Goal: Task Accomplishment & Management: Manage account settings

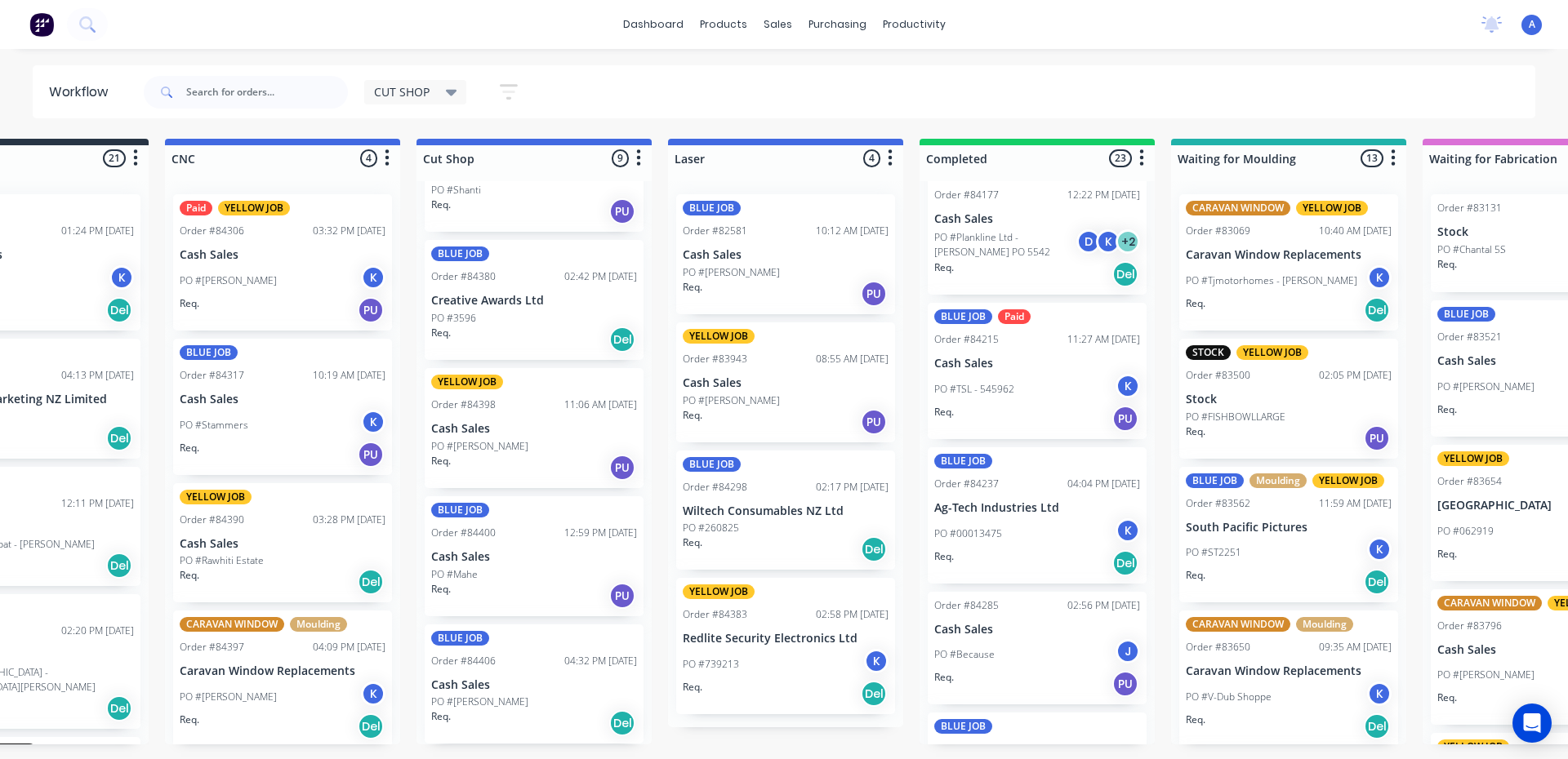
scroll to position [0, 119]
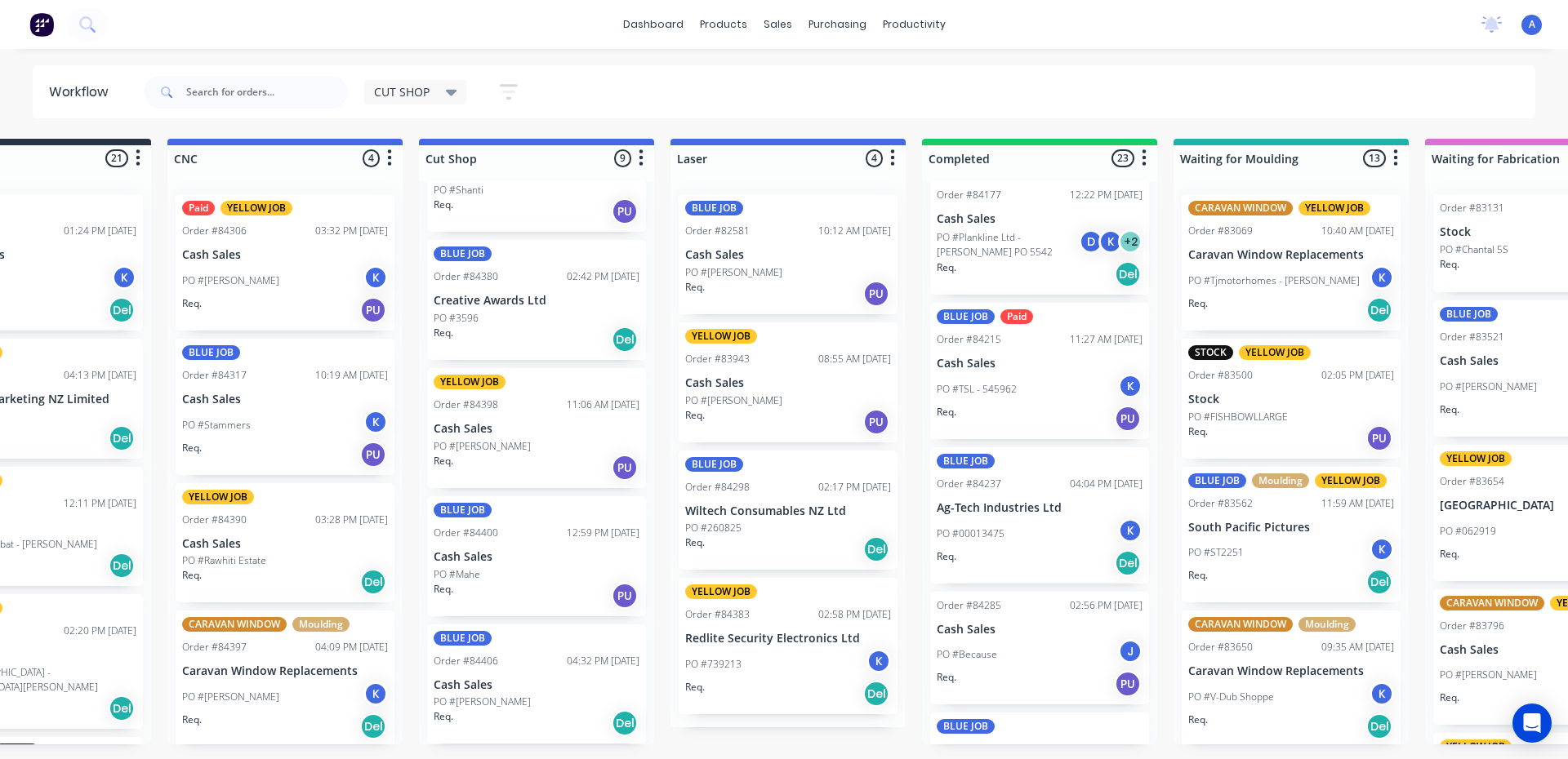
click at [555, 311] on div "PO #3596" at bounding box center [535, 319] width 205 height 15
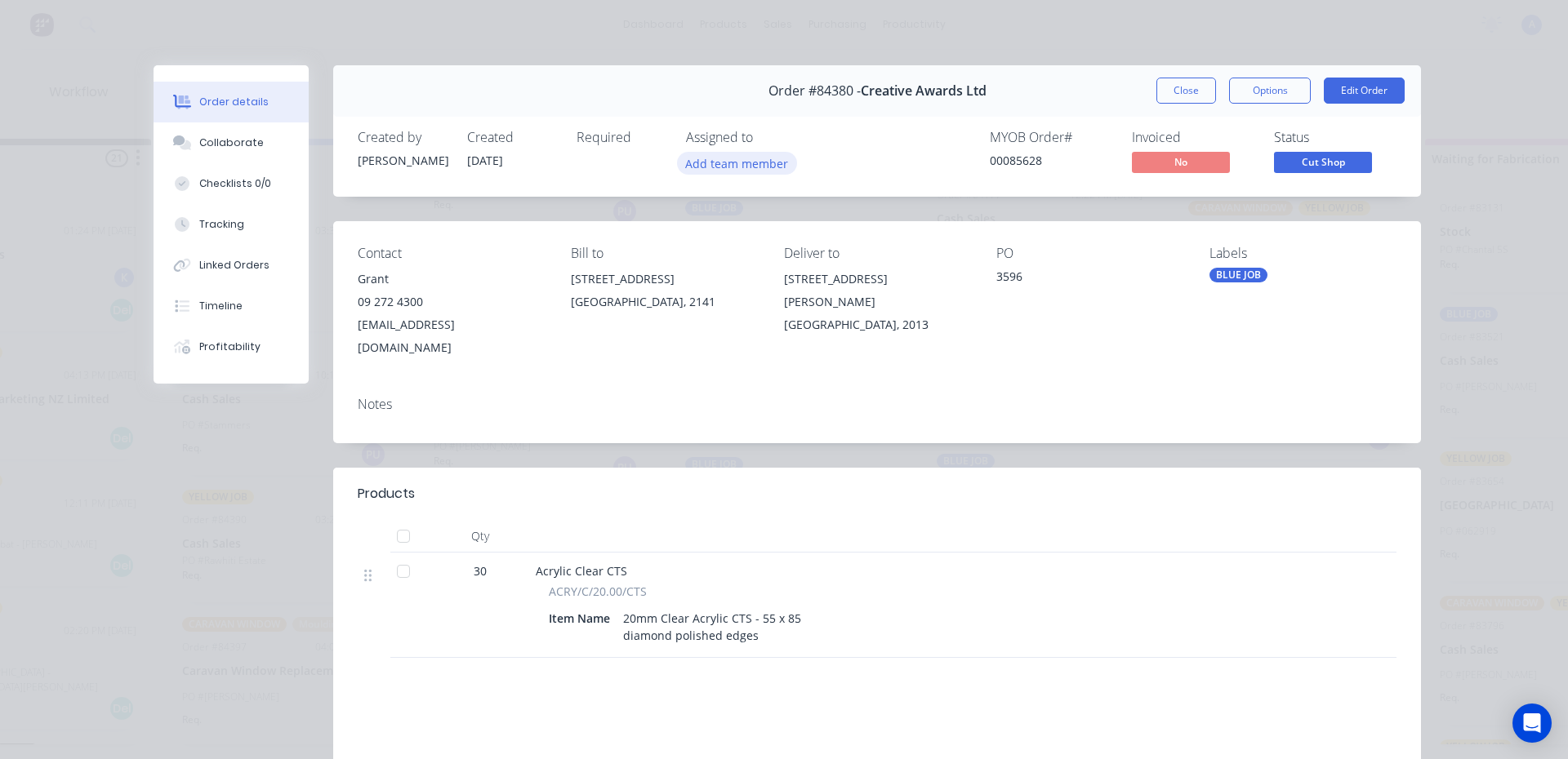
click at [773, 168] on button "Add team member" at bounding box center [736, 163] width 120 height 22
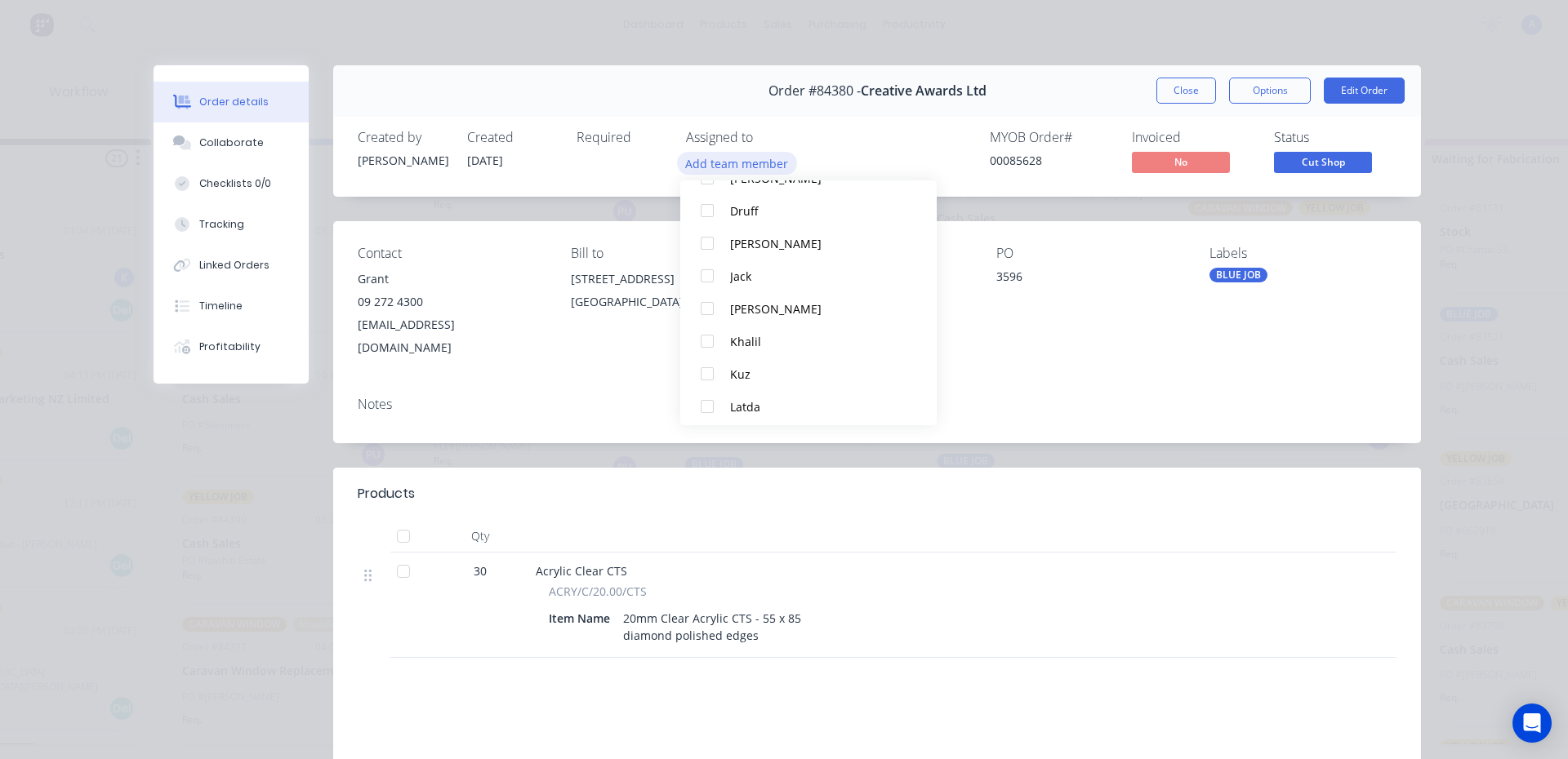
scroll to position [151, 0]
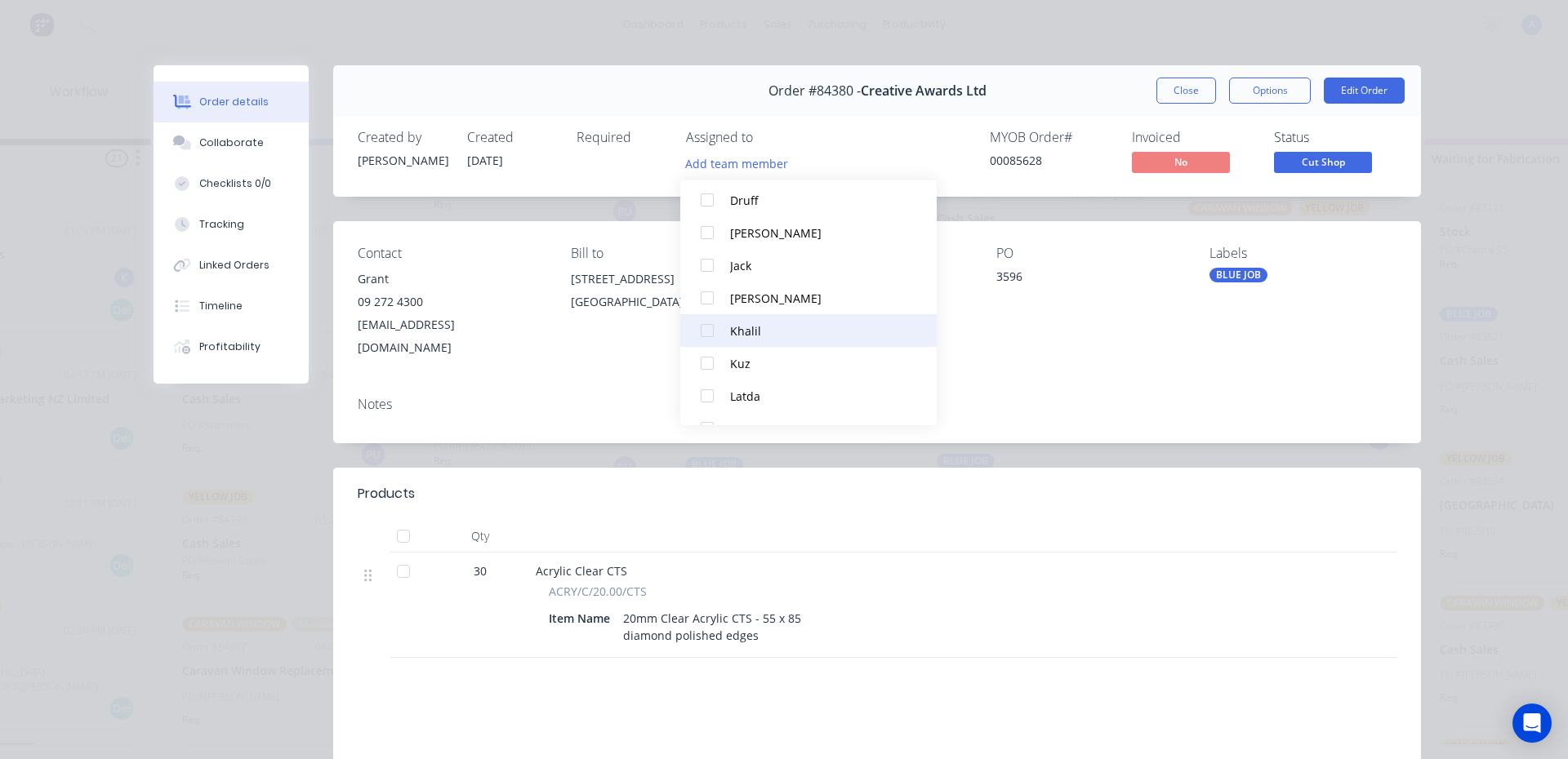
click at [761, 334] on div "Khalil" at bounding box center [815, 331] width 172 height 17
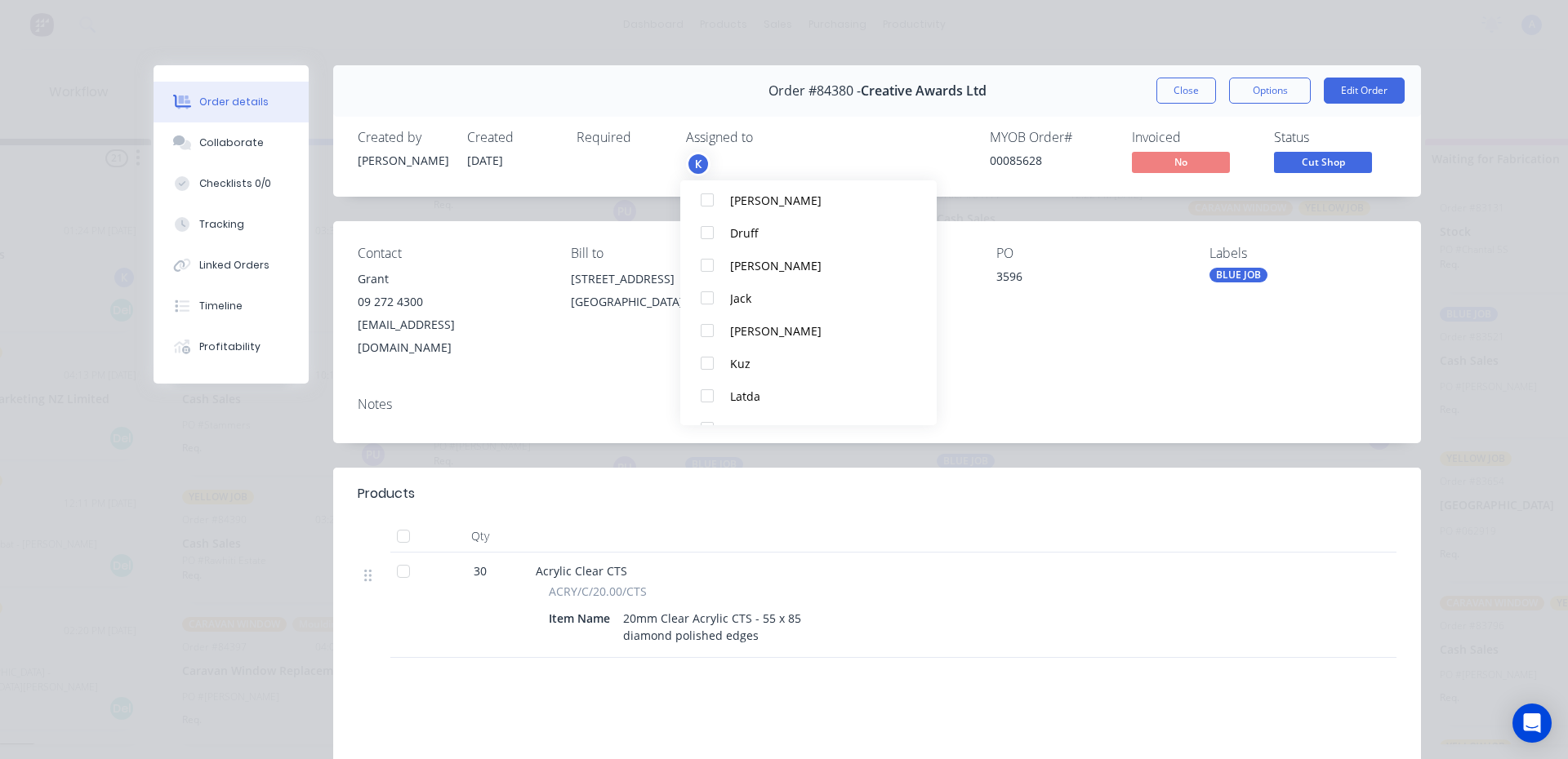
scroll to position [0, 0]
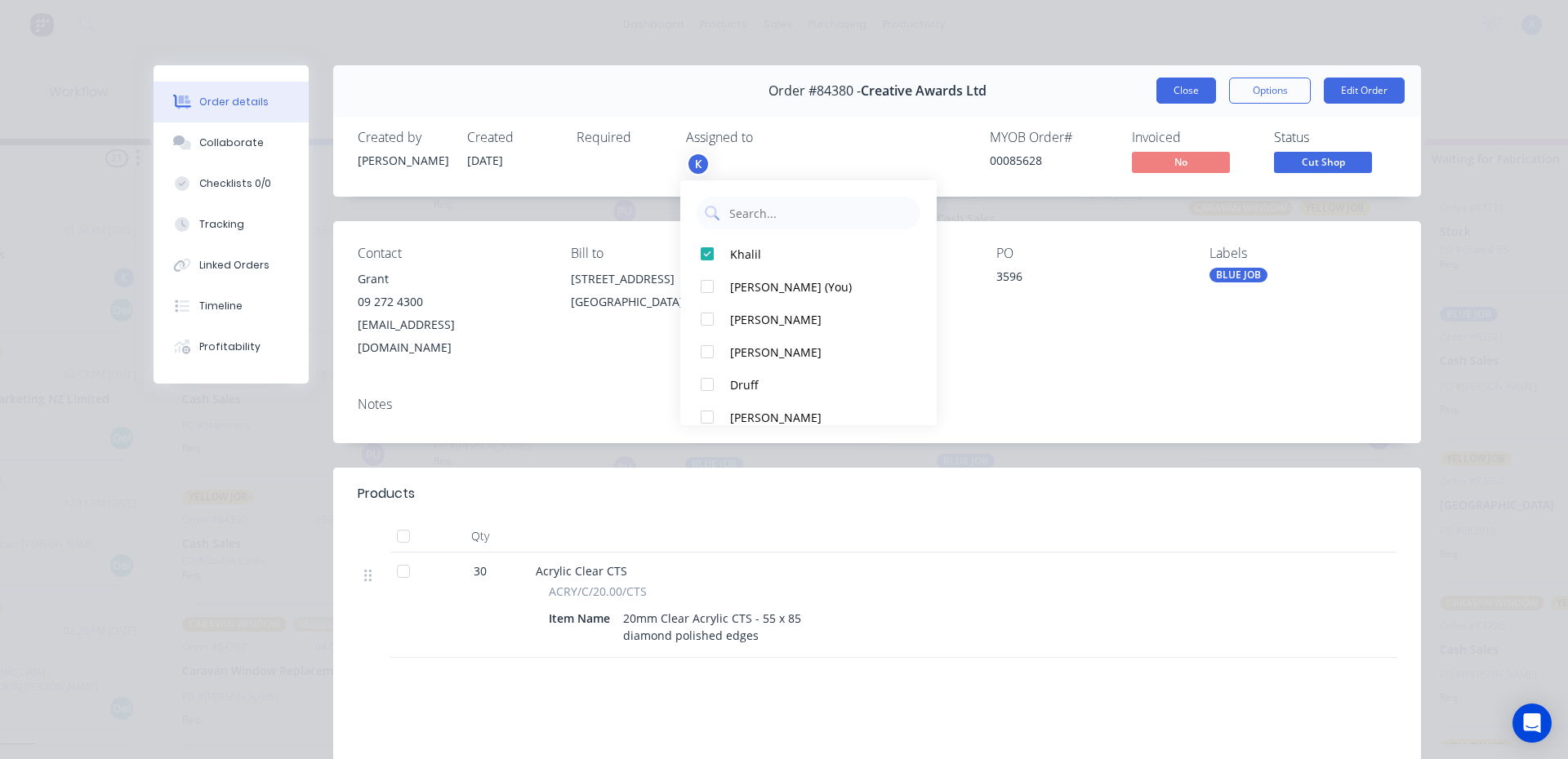
click at [1187, 102] on button "Close" at bounding box center [1186, 90] width 59 height 26
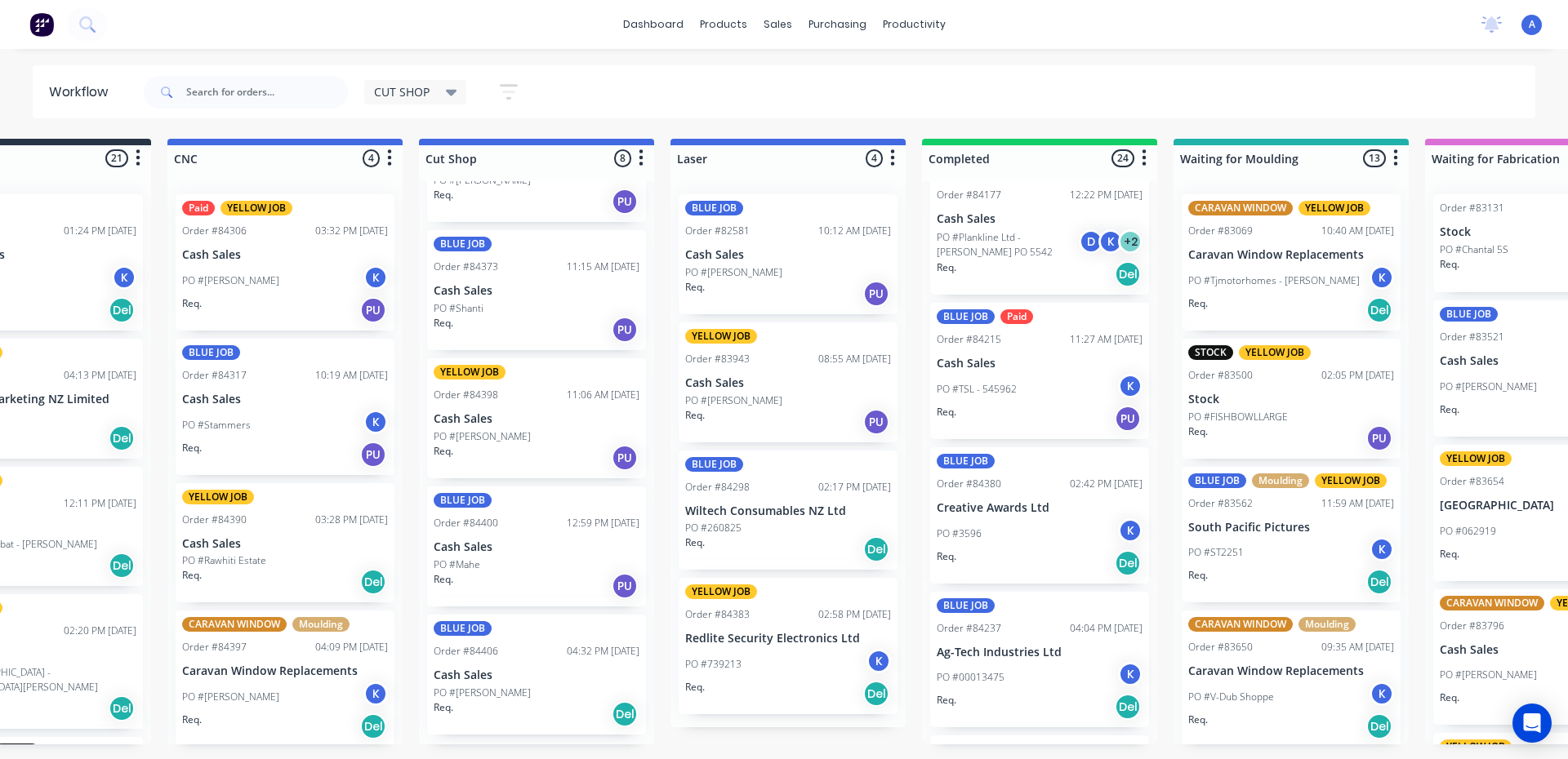
scroll to position [461, 0]
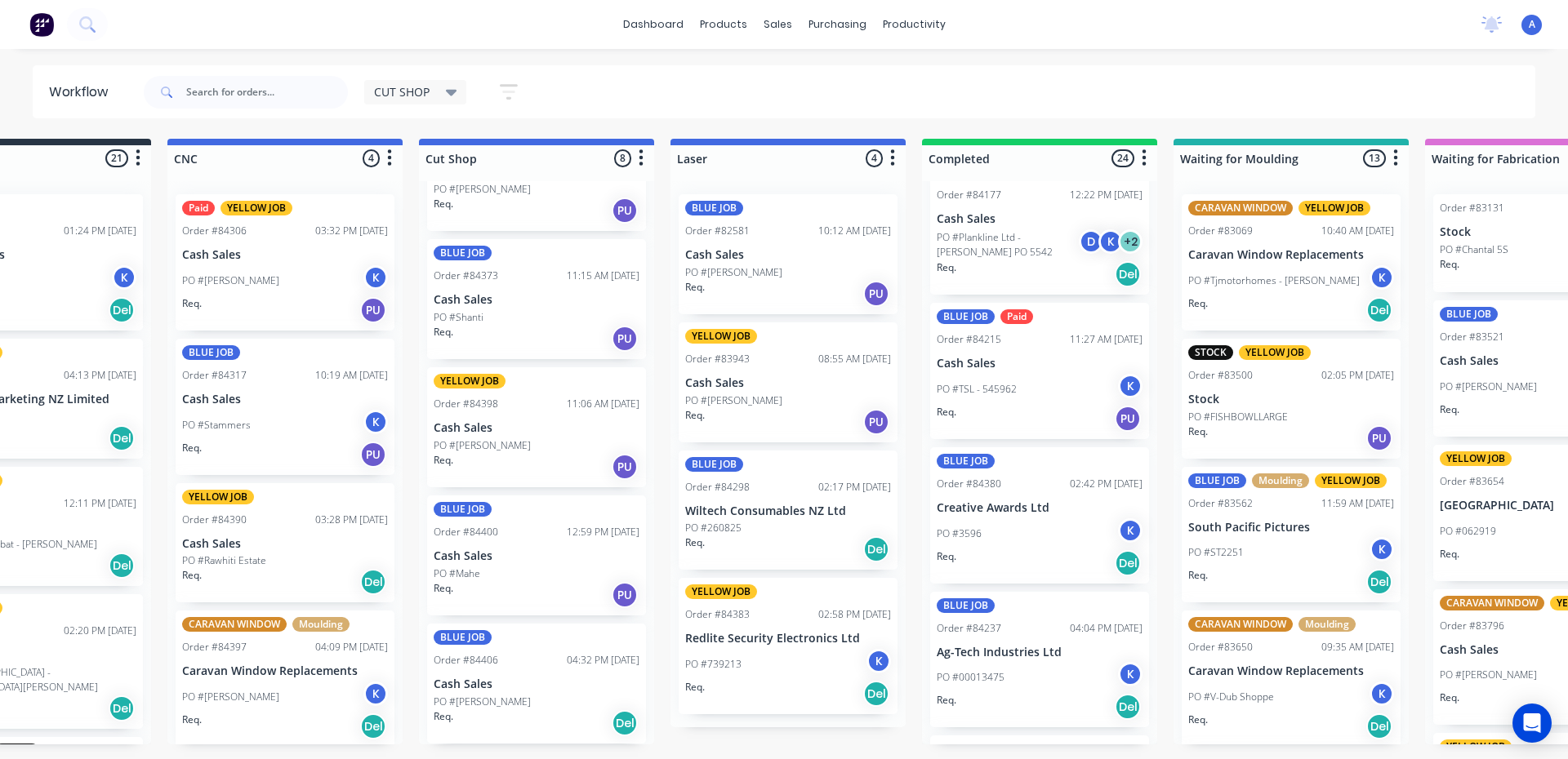
click at [452, 91] on icon at bounding box center [452, 93] width 11 height 7
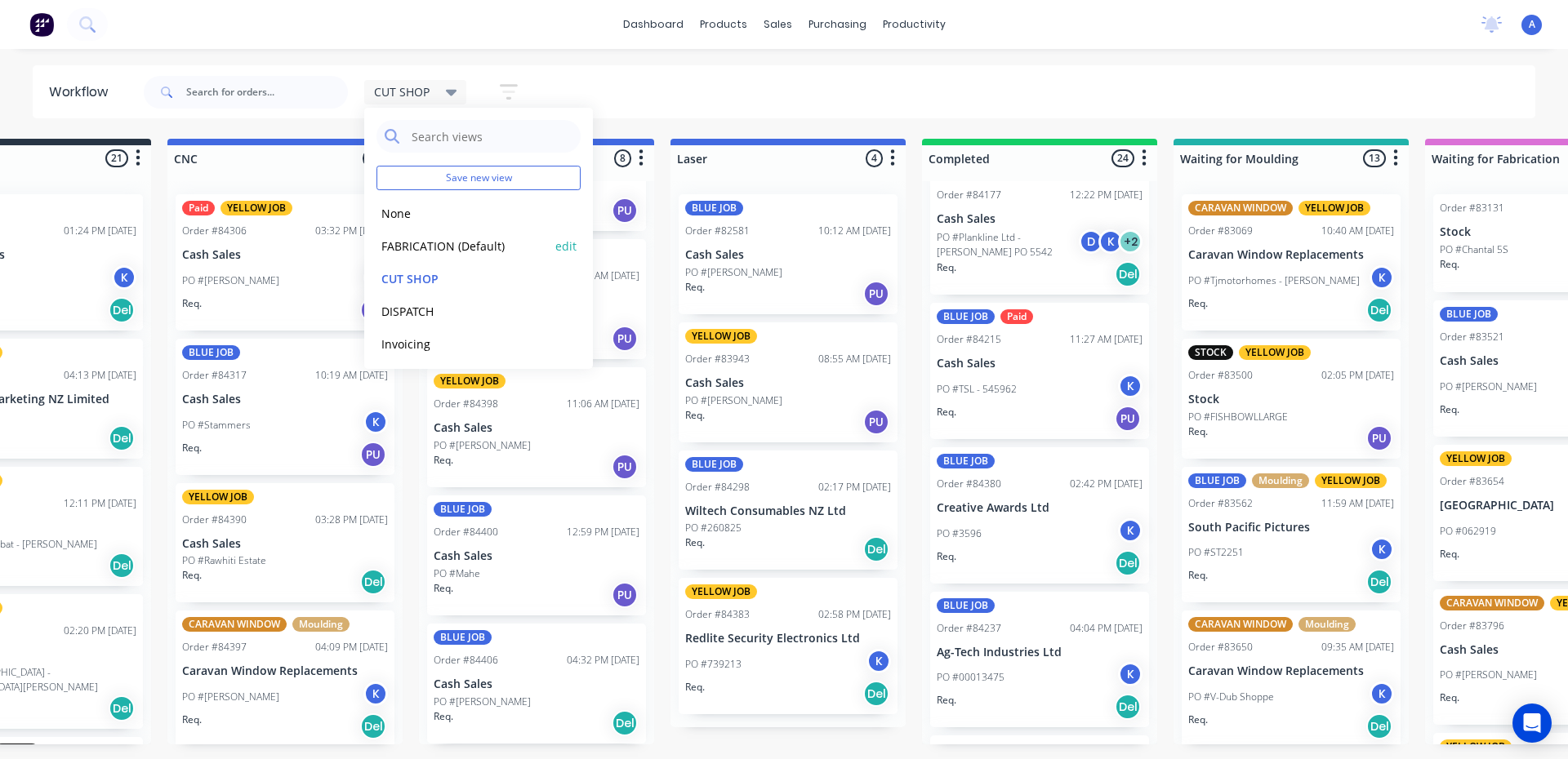
click at [440, 251] on button "FABRICATION (Default)" at bounding box center [463, 246] width 174 height 19
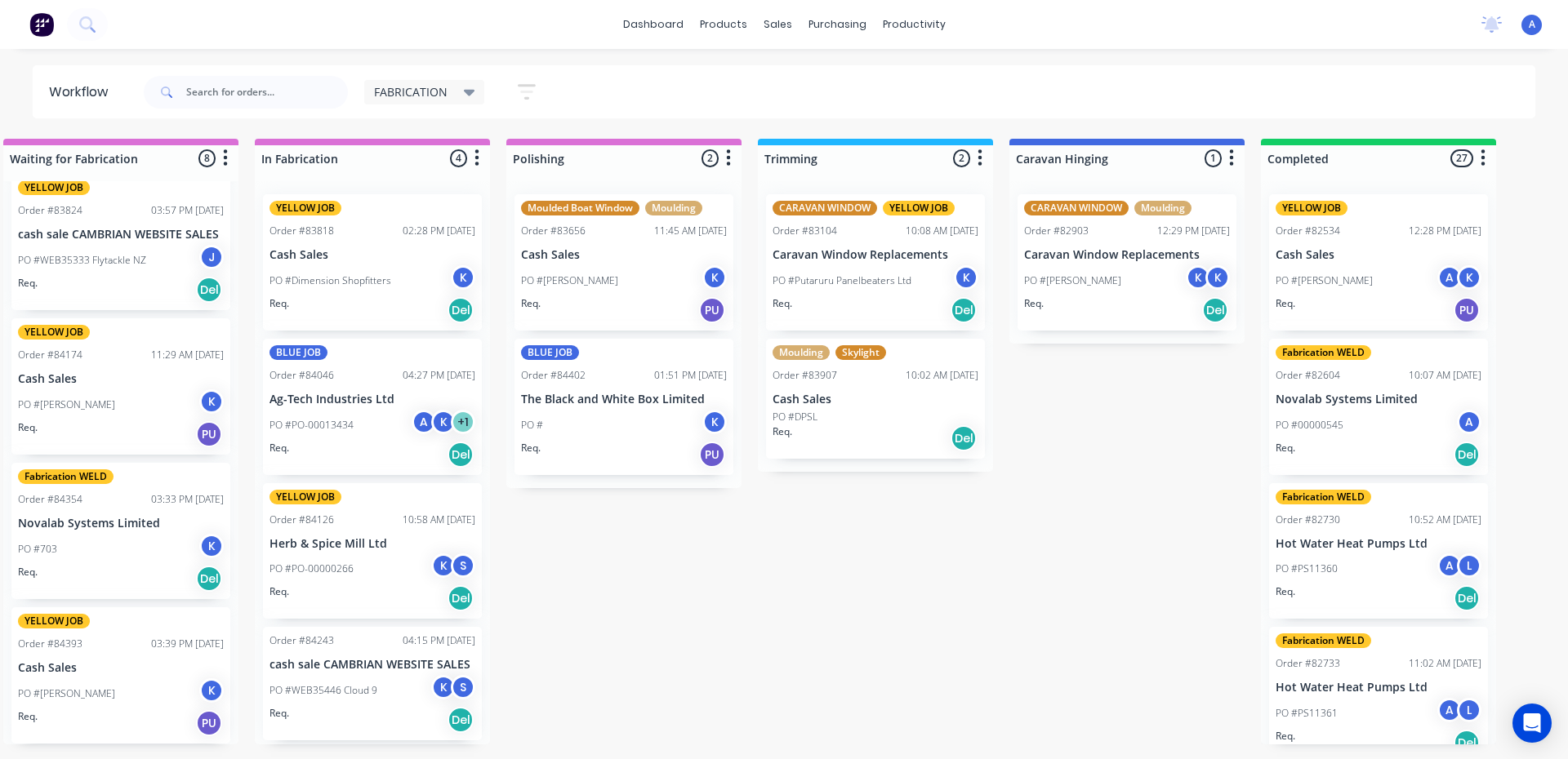
scroll to position [0, 534]
click at [628, 260] on p "Cash Sales" at bounding box center [624, 255] width 205 height 14
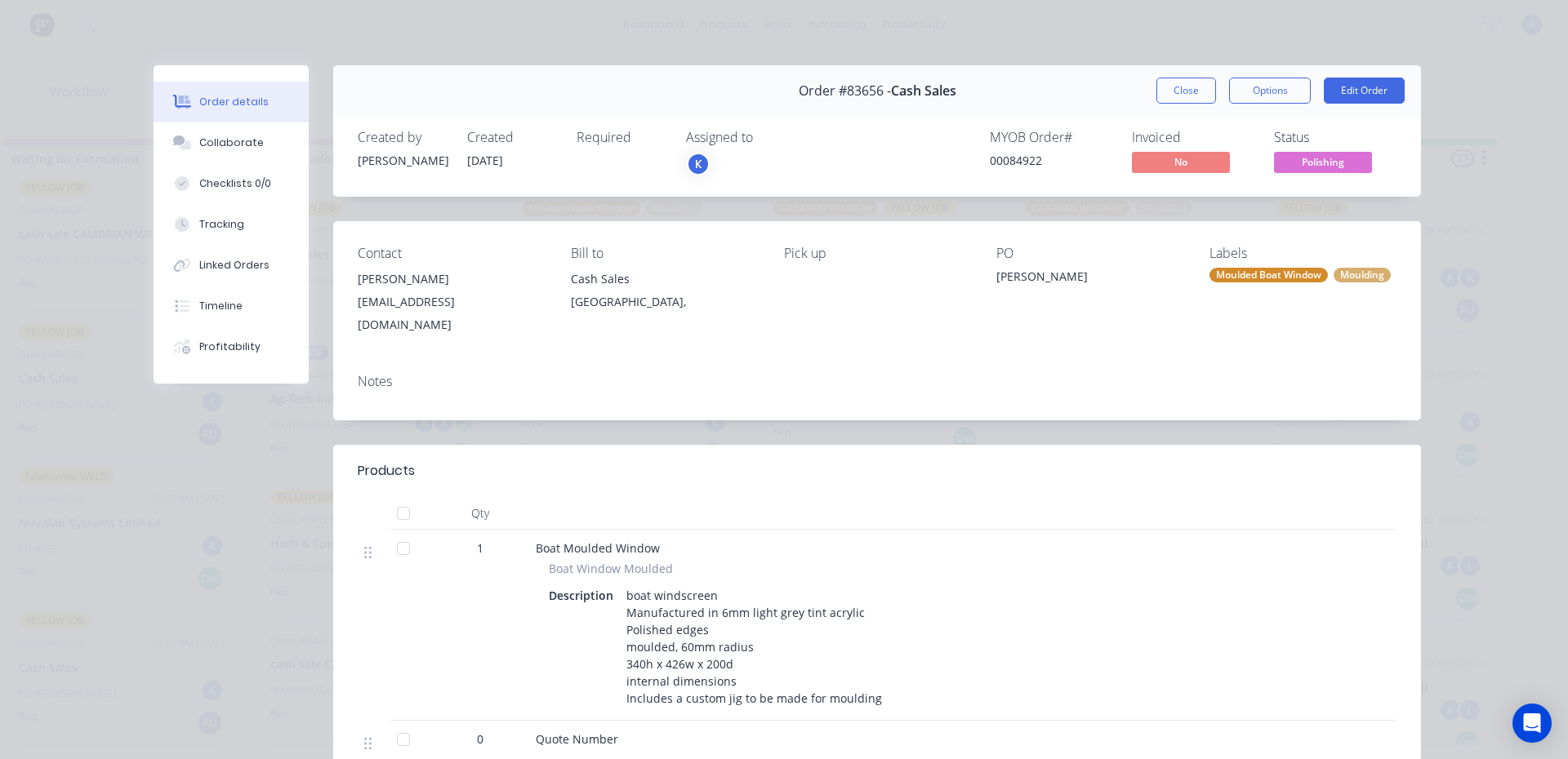
click at [692, 163] on div "K" at bounding box center [698, 164] width 24 height 24
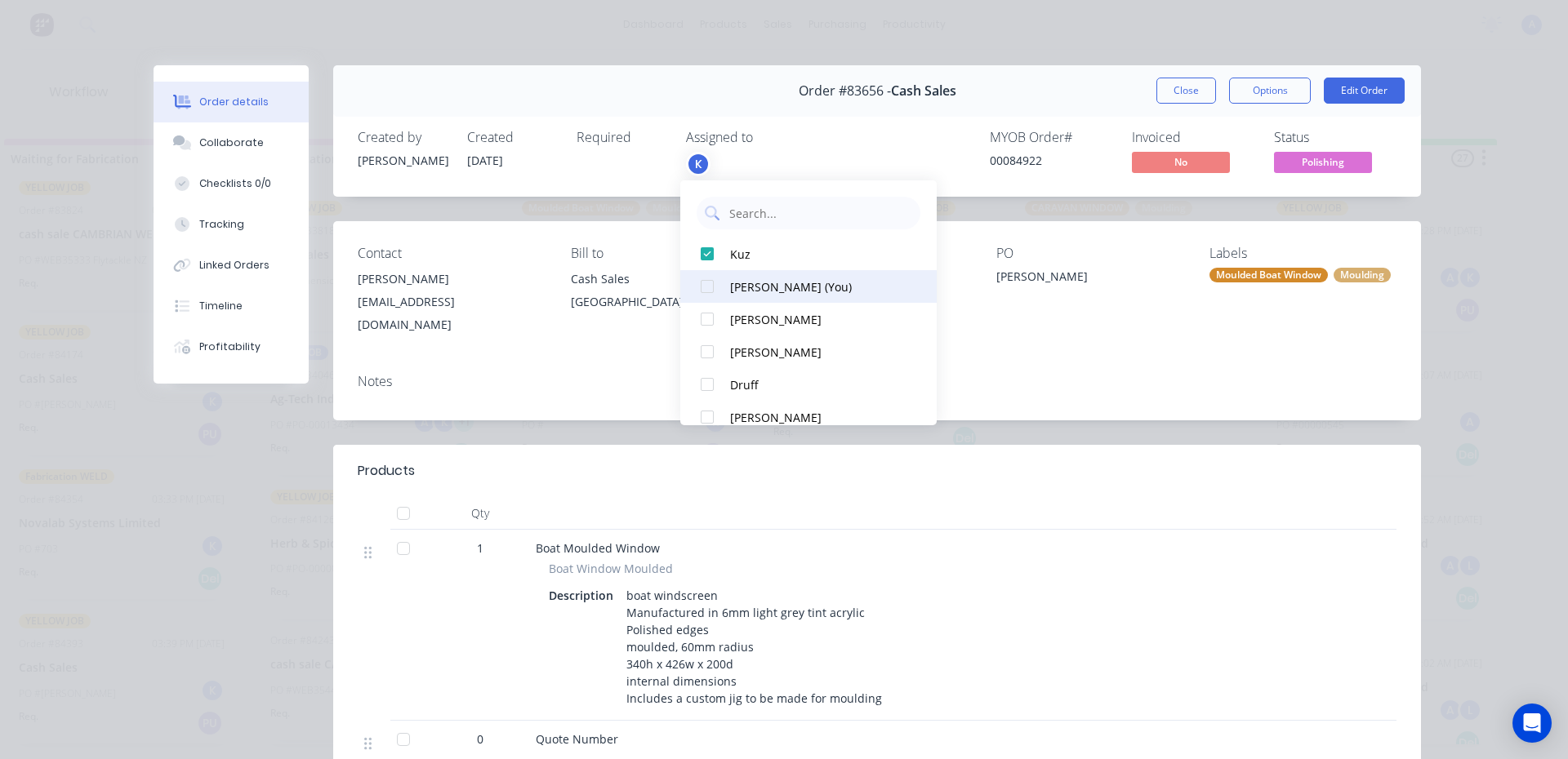
click at [787, 286] on div "[PERSON_NAME] (You)" at bounding box center [815, 287] width 172 height 17
click at [1311, 163] on span "Polishing" at bounding box center [1322, 162] width 98 height 20
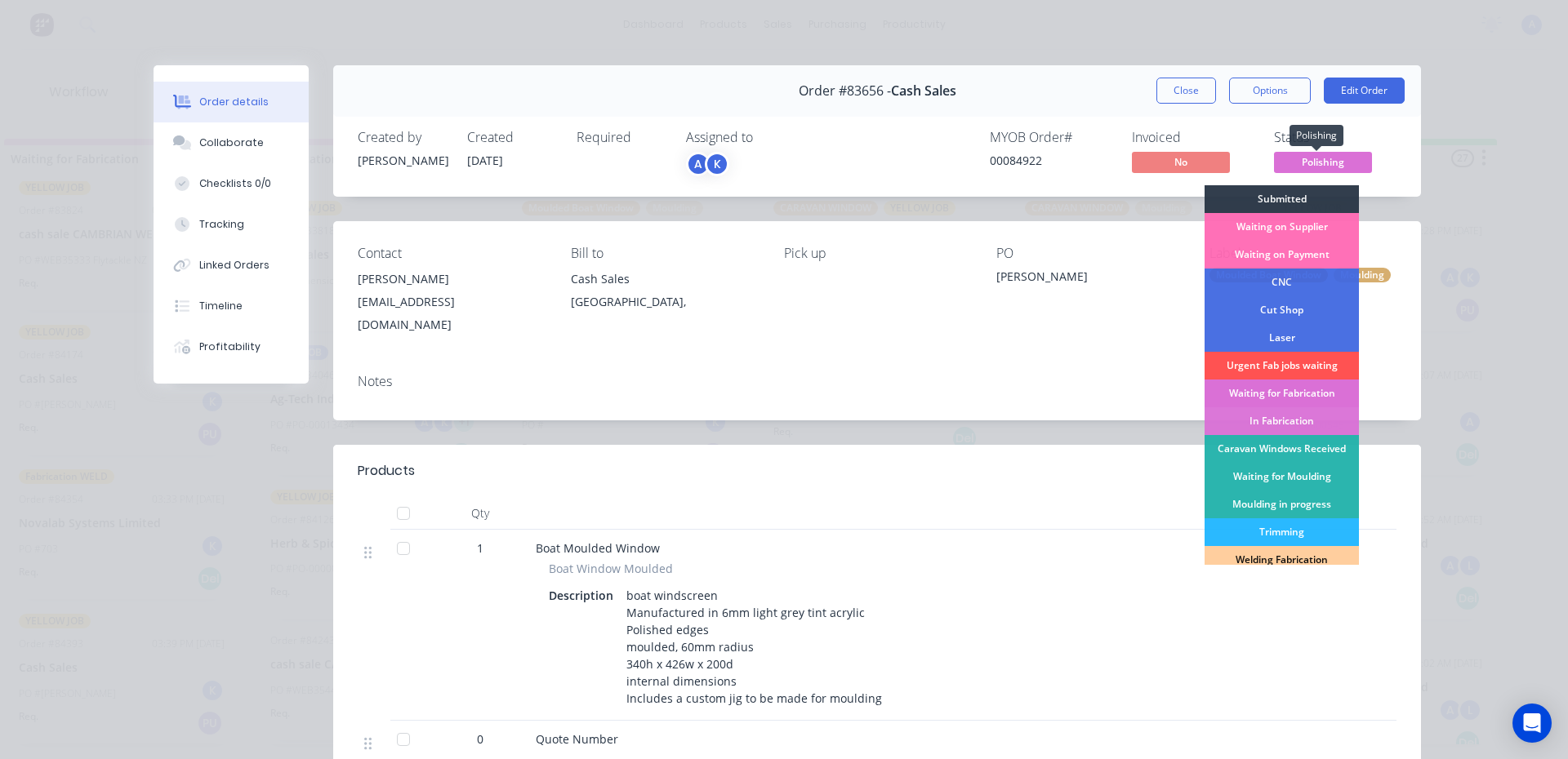
click at [1301, 393] on div "Waiting for Fabrication" at bounding box center [1282, 394] width 154 height 28
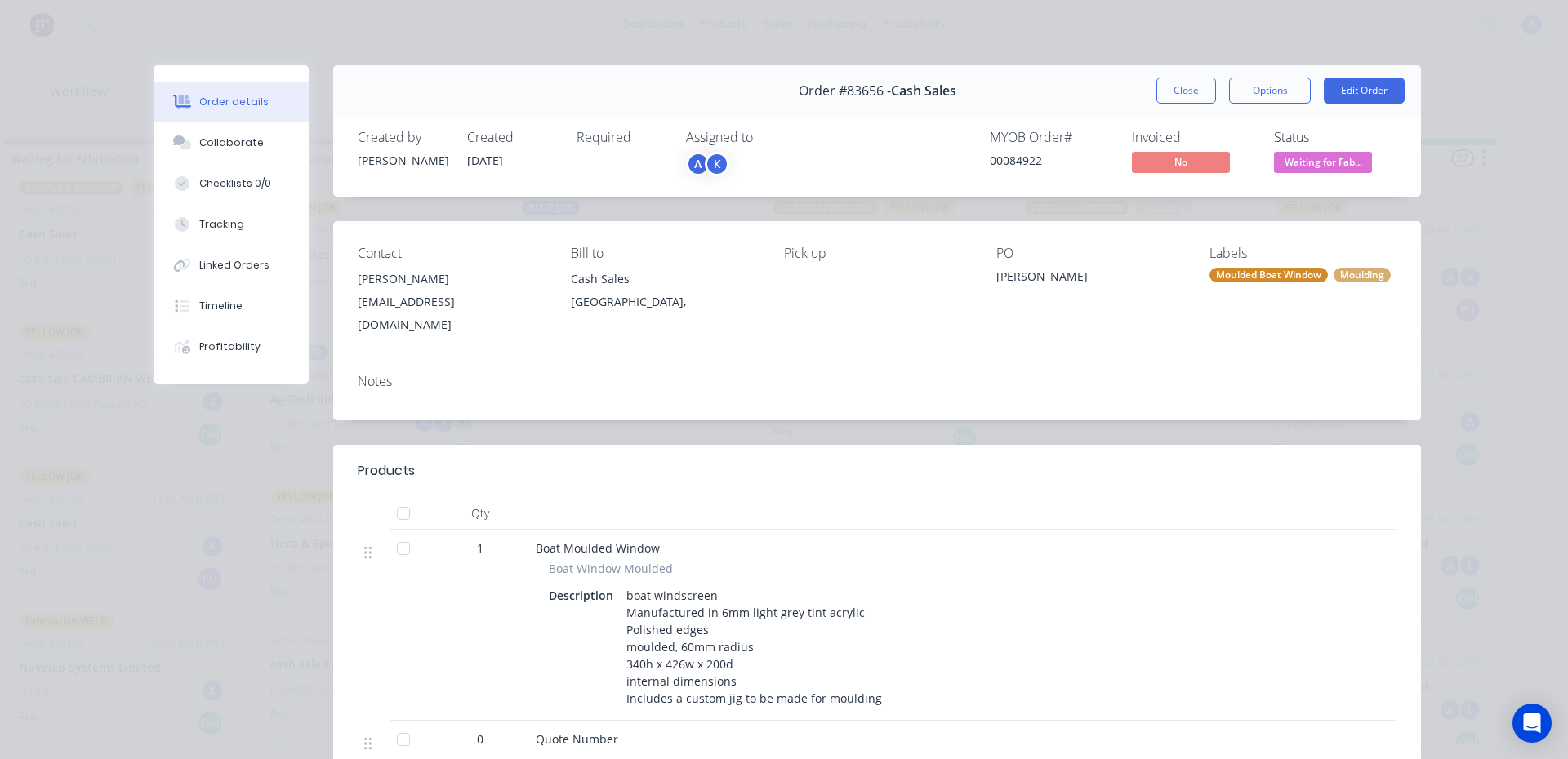
click at [1317, 159] on span "Waiting for Fab..." at bounding box center [1322, 162] width 98 height 20
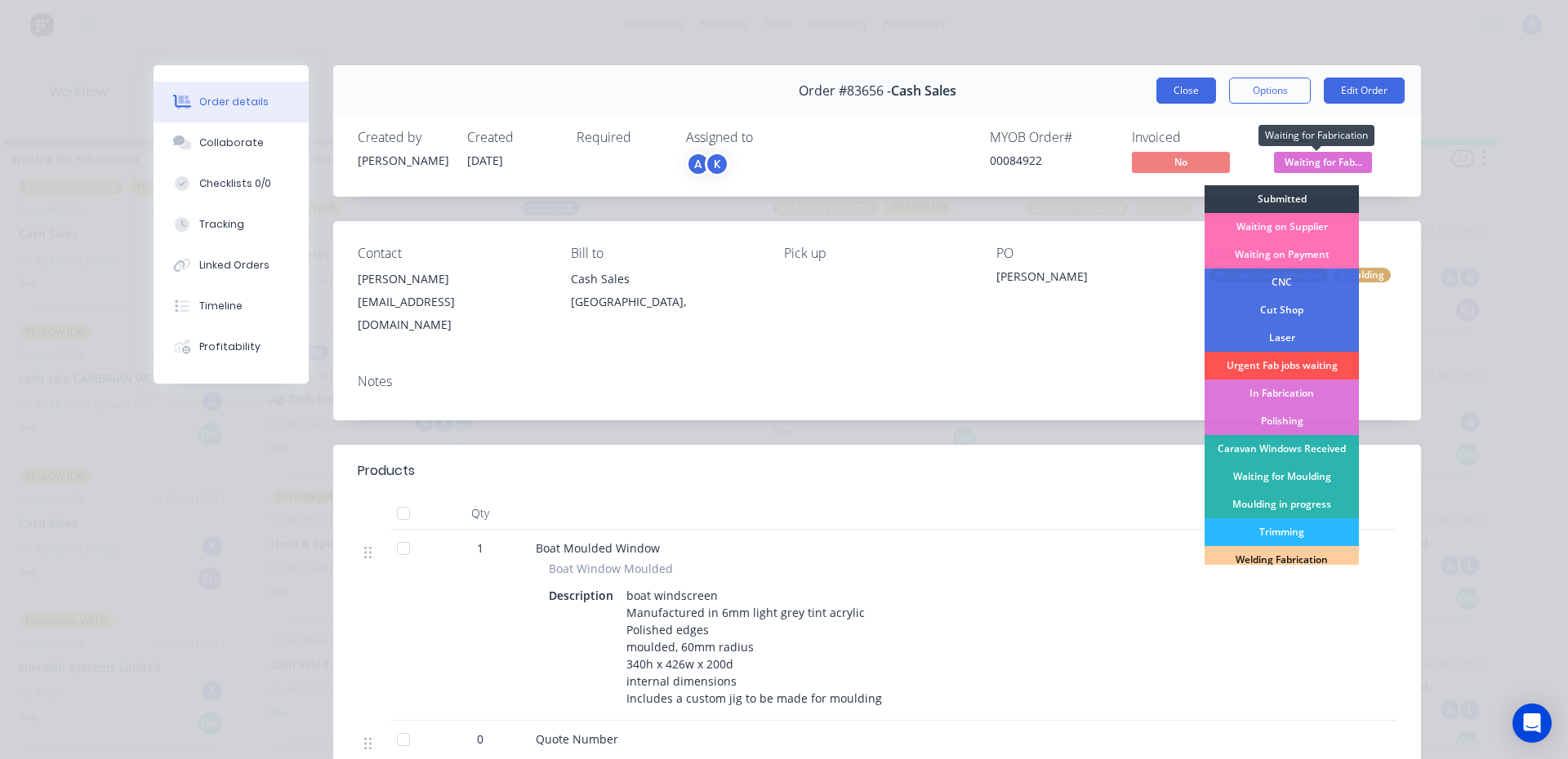
click at [1184, 85] on button "Close" at bounding box center [1186, 90] width 59 height 26
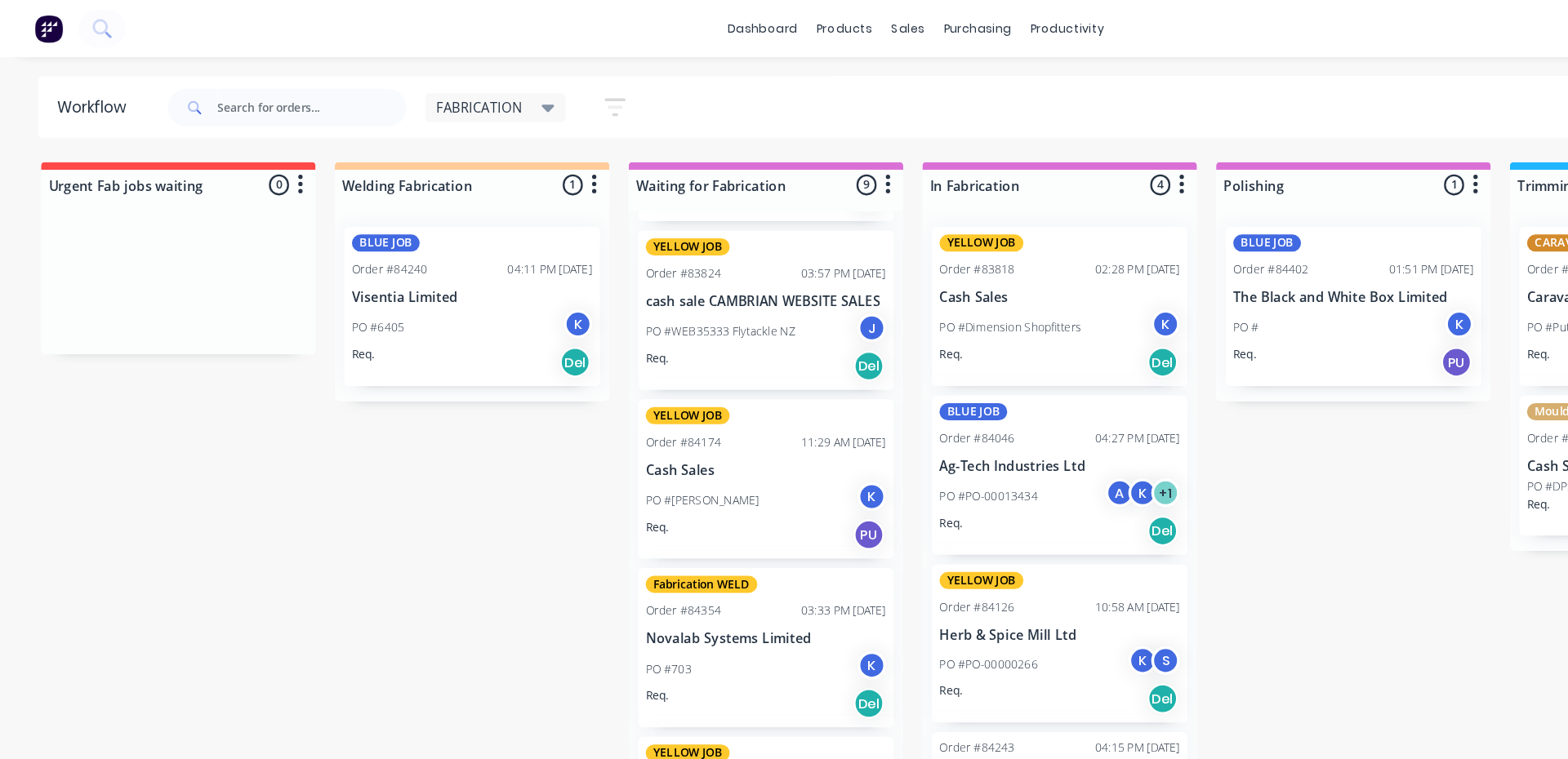
scroll to position [702, 0]
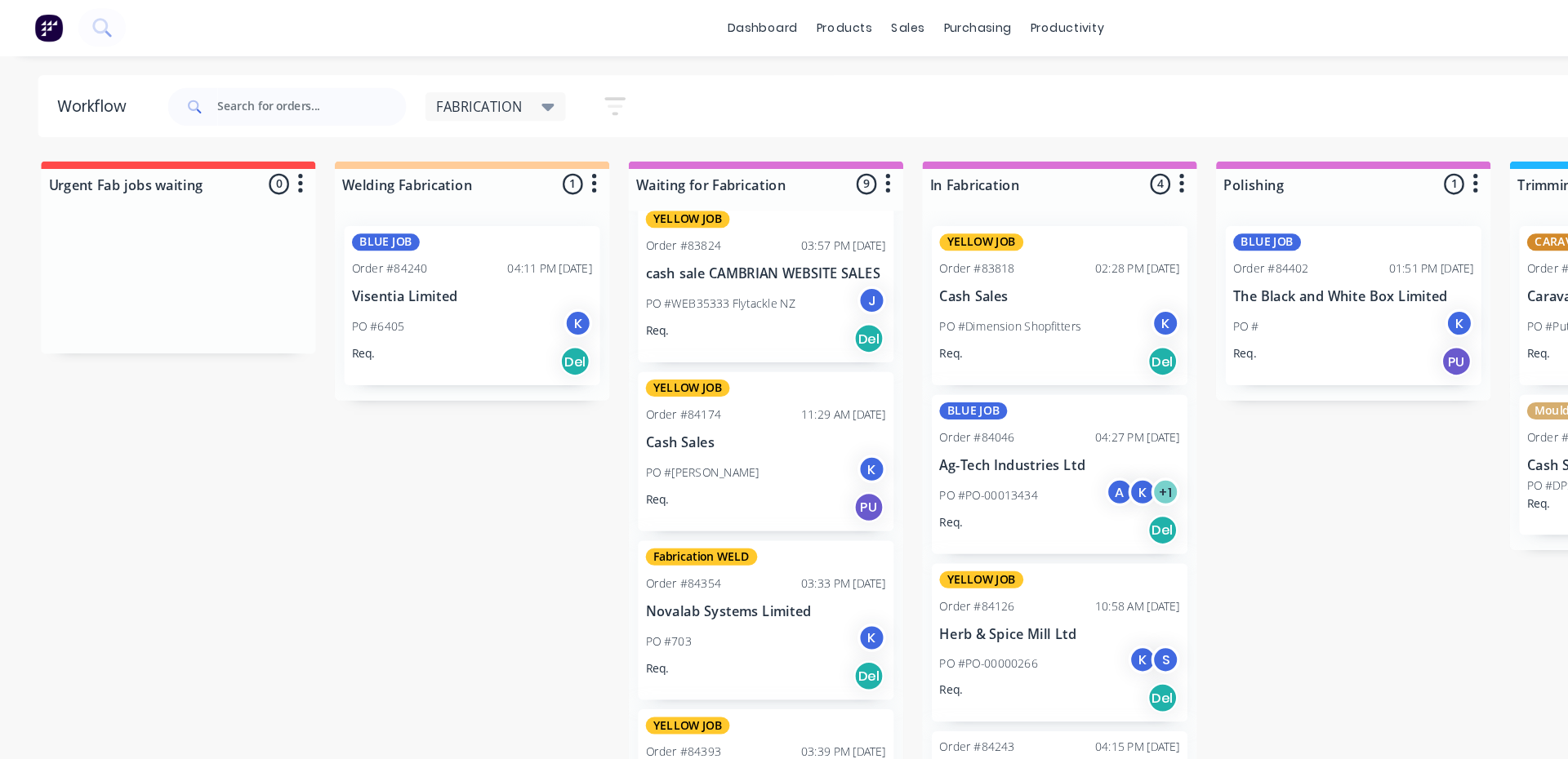
click at [433, 82] on div "FABRICATION" at bounding box center [425, 92] width 121 height 24
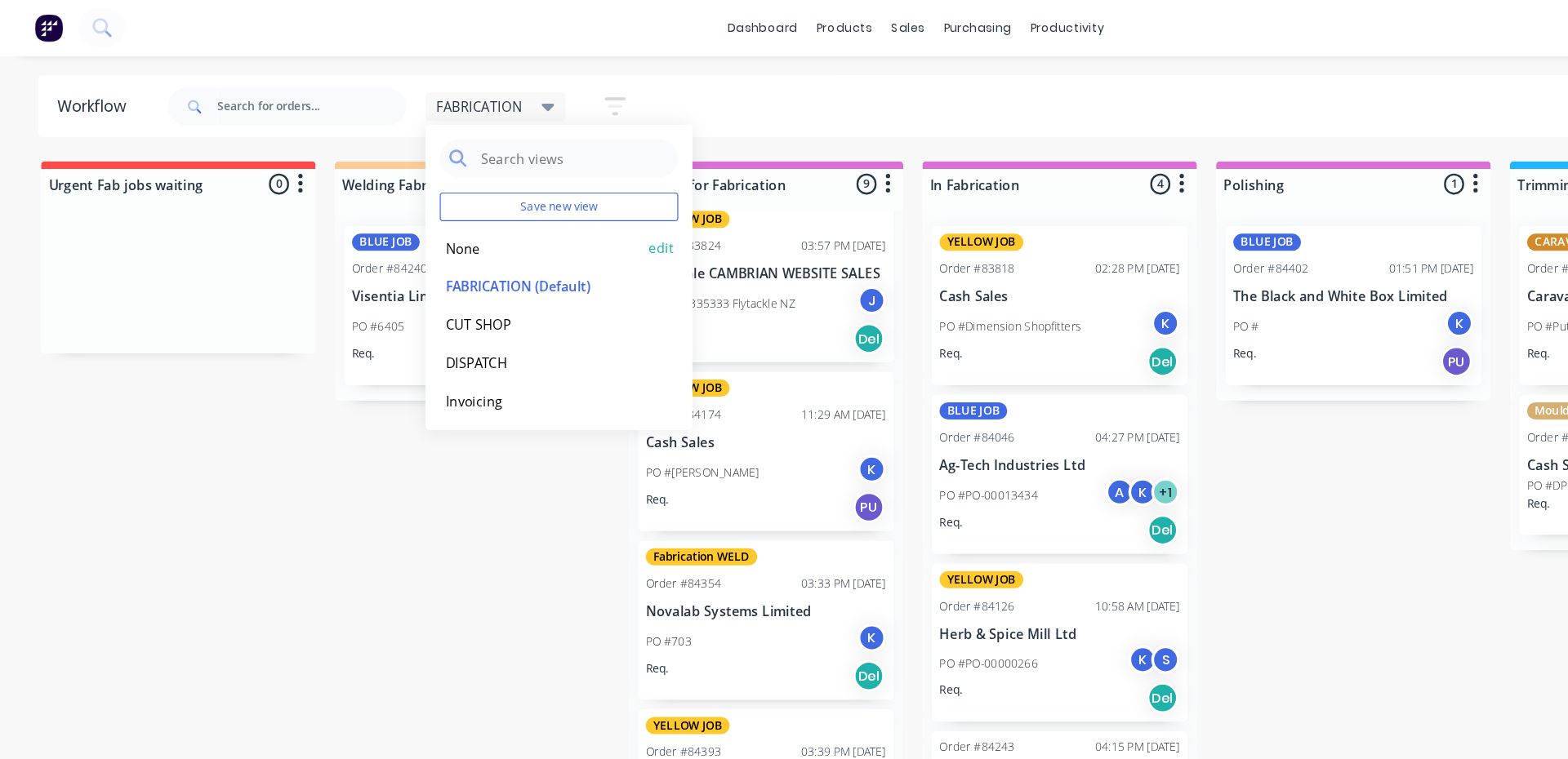
click at [395, 206] on button "None" at bounding box center [463, 214] width 174 height 19
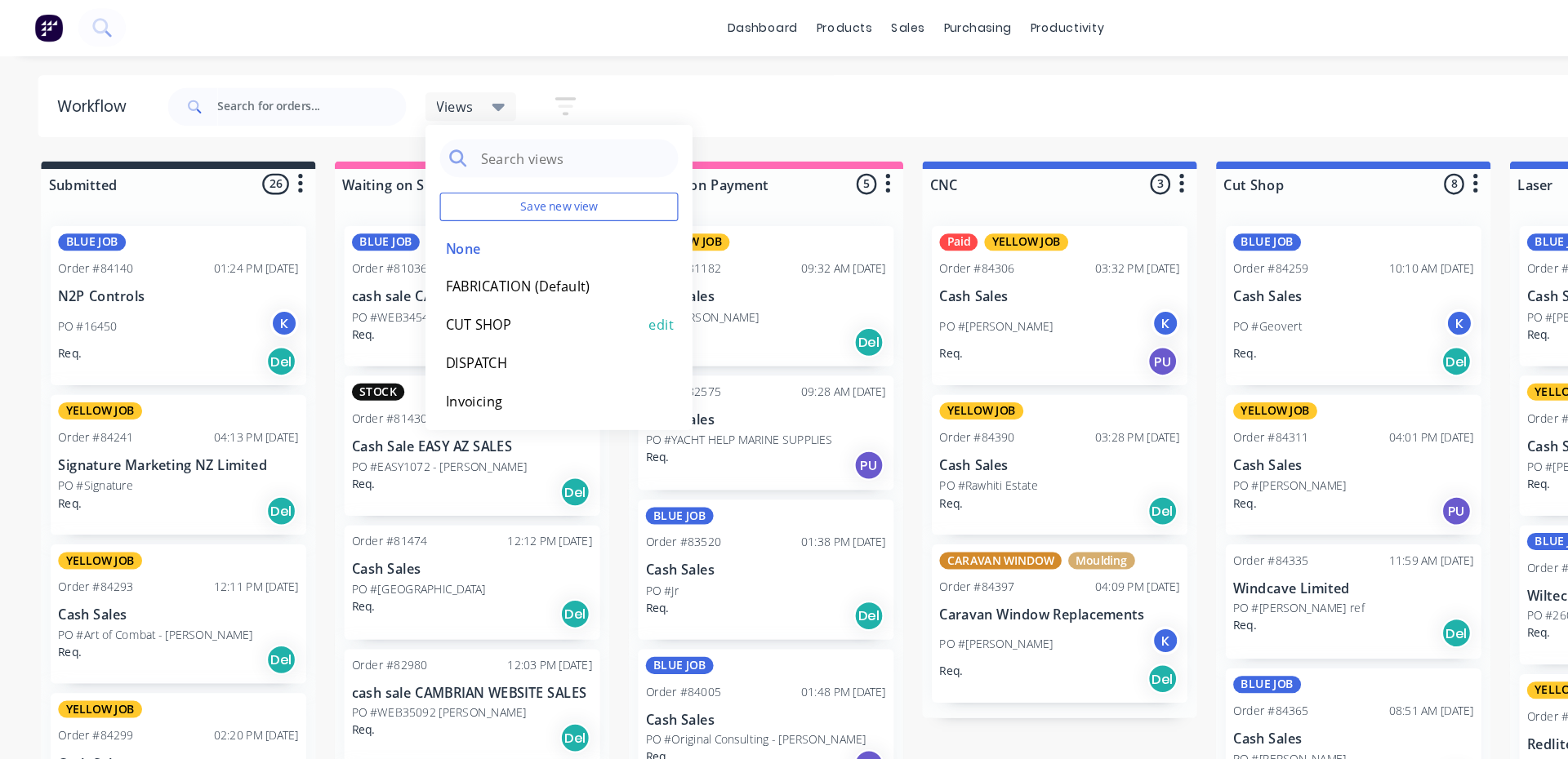
click at [517, 276] on button "CUT SHOP" at bounding box center [463, 279] width 174 height 19
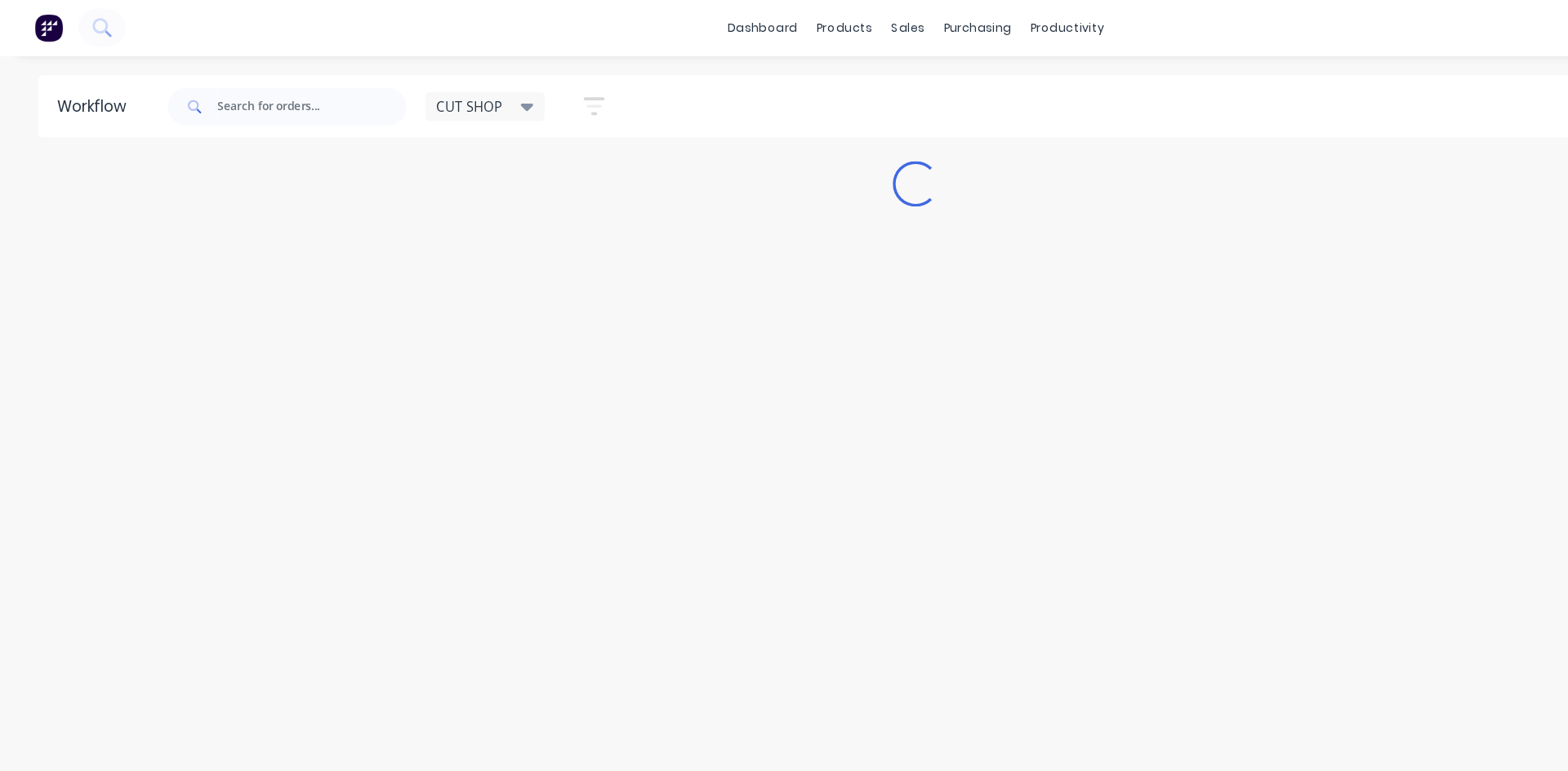
click at [705, 319] on div "Workflow CUT SHOP Save new view None edit FABRICATION (Default) edit CUT SHOP e…" at bounding box center [784, 401] width 1568 height 673
click at [452, 92] on icon at bounding box center [452, 93] width 11 height 7
click at [406, 222] on button "None" at bounding box center [463, 214] width 174 height 19
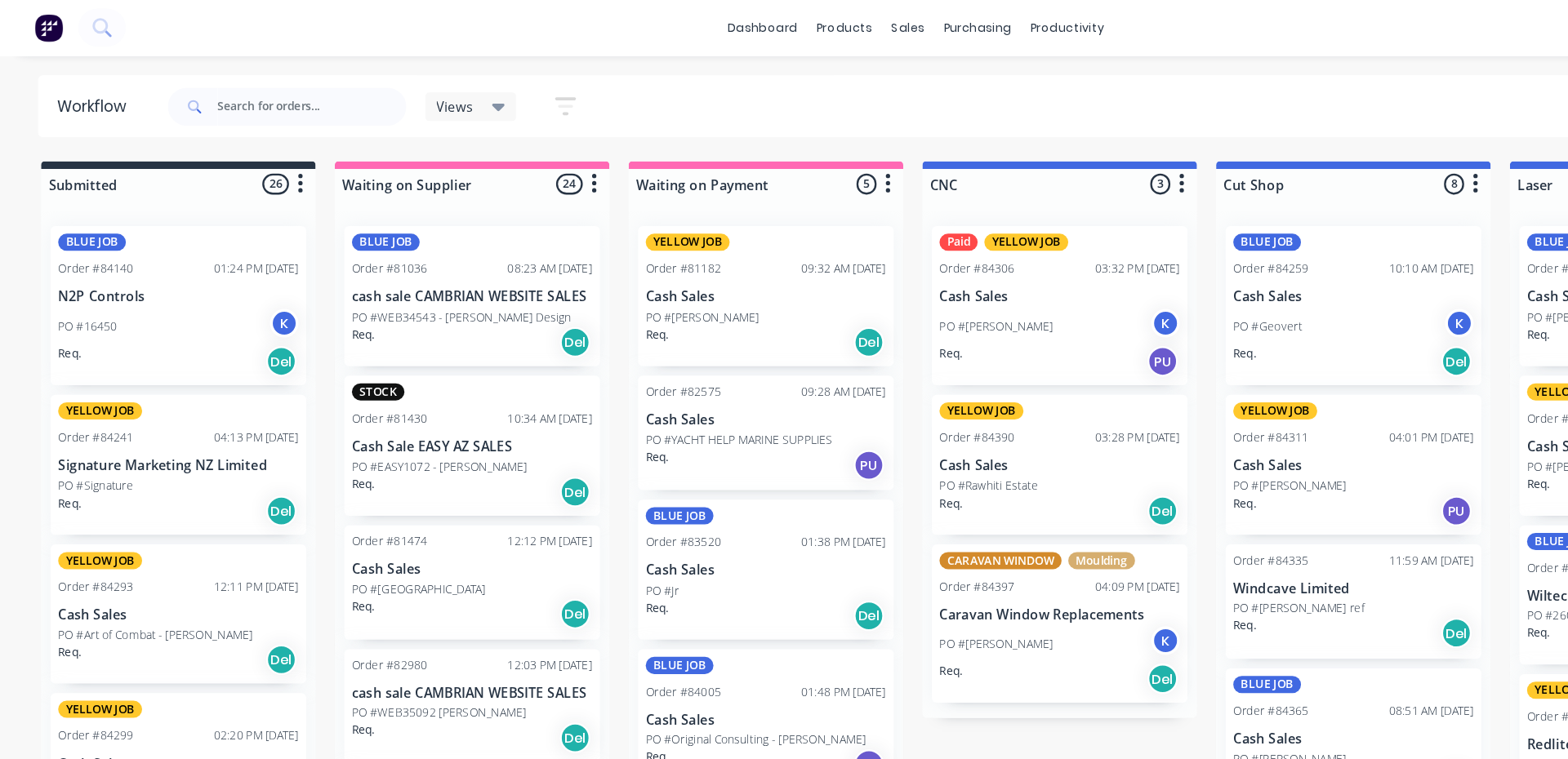
click at [629, 96] on div "Views Save new view None edit FABRICATION (Default) edit CUT SHOP edit DISPATCH…" at bounding box center [837, 92] width 1395 height 49
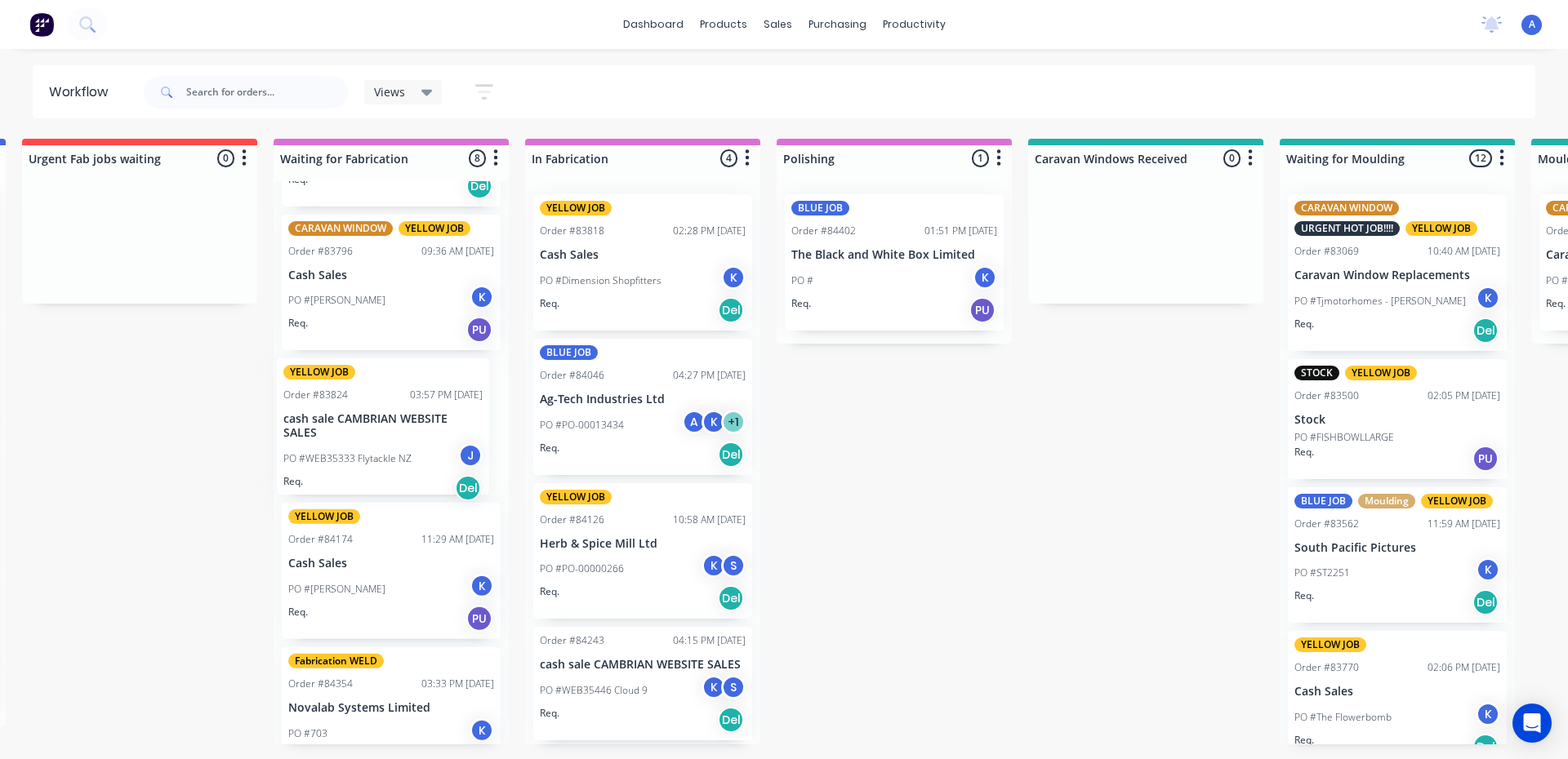
scroll to position [0, 1521]
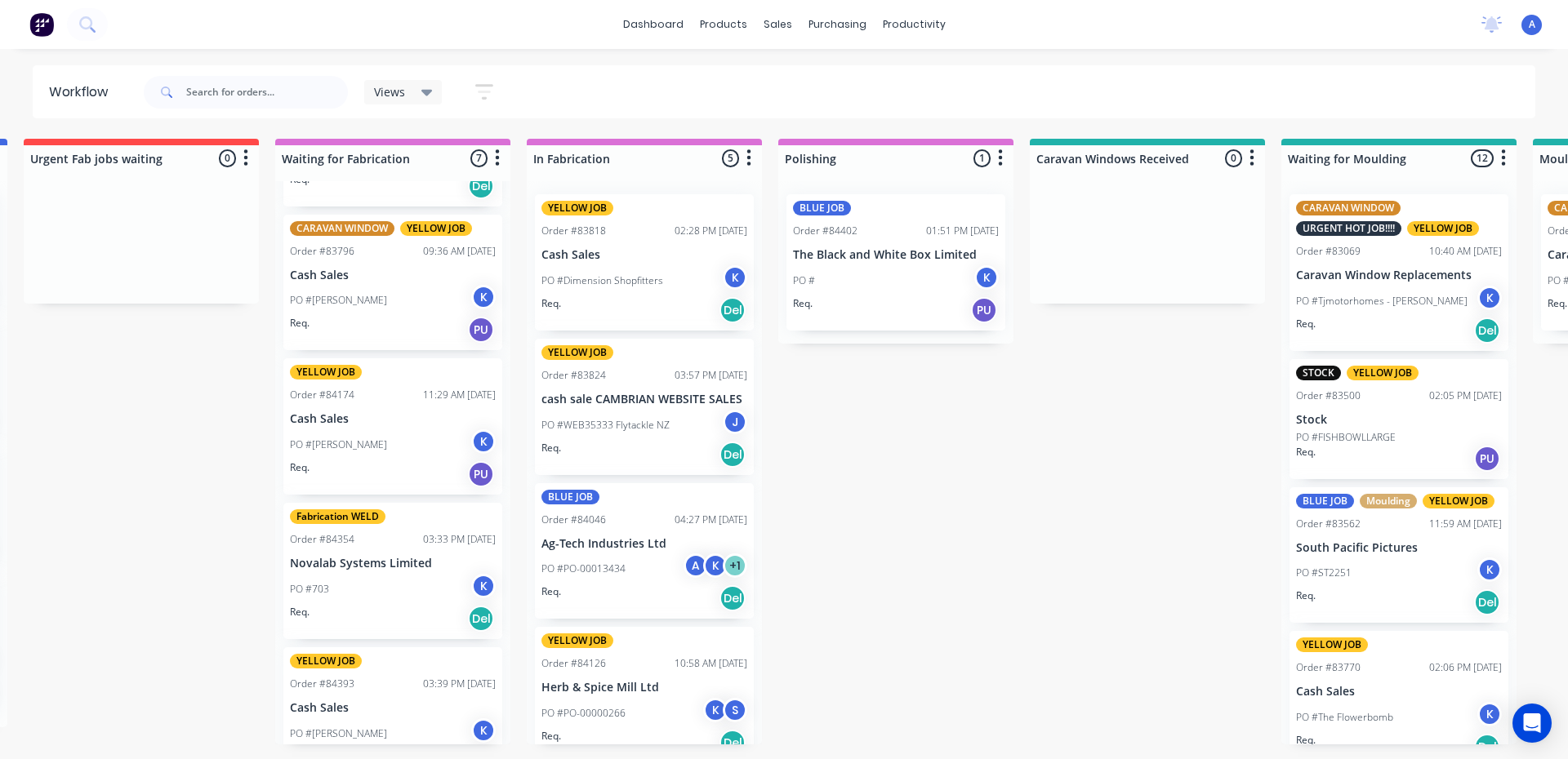
click at [615, 412] on div "PO #WEB35333 Flytackle NZ J" at bounding box center [643, 425] width 205 height 31
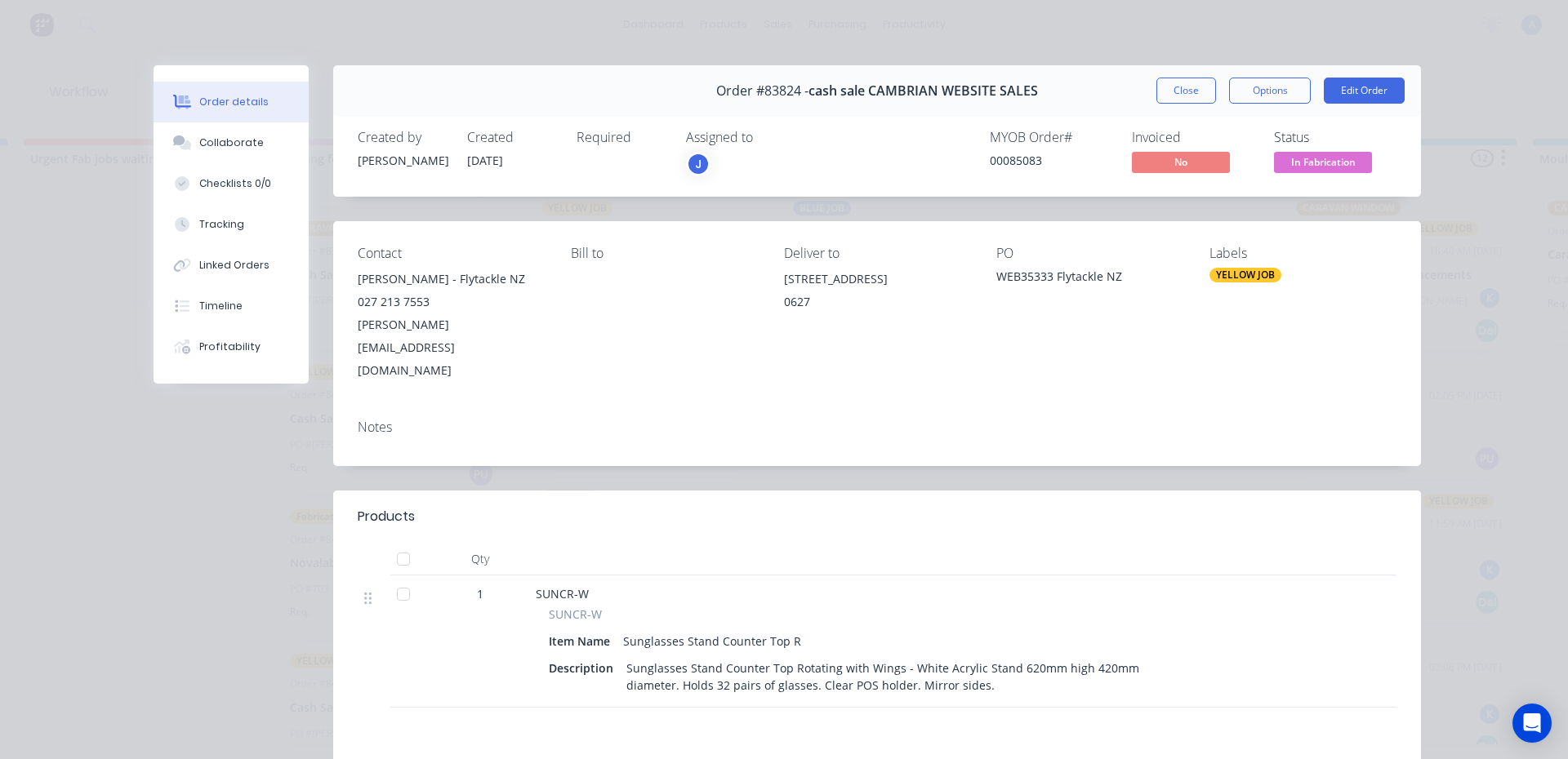
click at [704, 153] on div "J" at bounding box center [698, 164] width 24 height 24
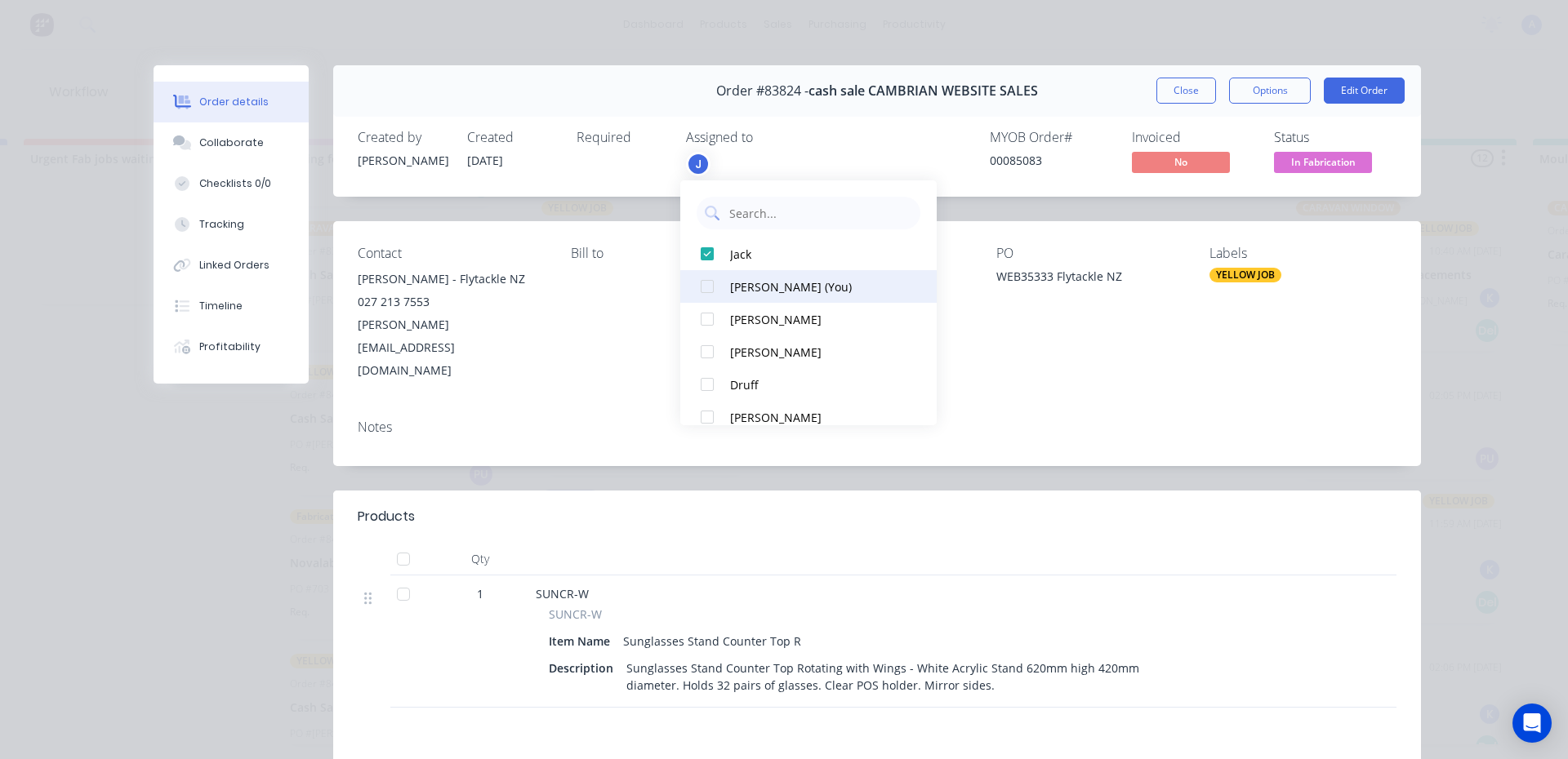
click at [790, 290] on div "[PERSON_NAME] (You)" at bounding box center [815, 287] width 172 height 17
click at [1179, 91] on button "Close" at bounding box center [1186, 90] width 59 height 26
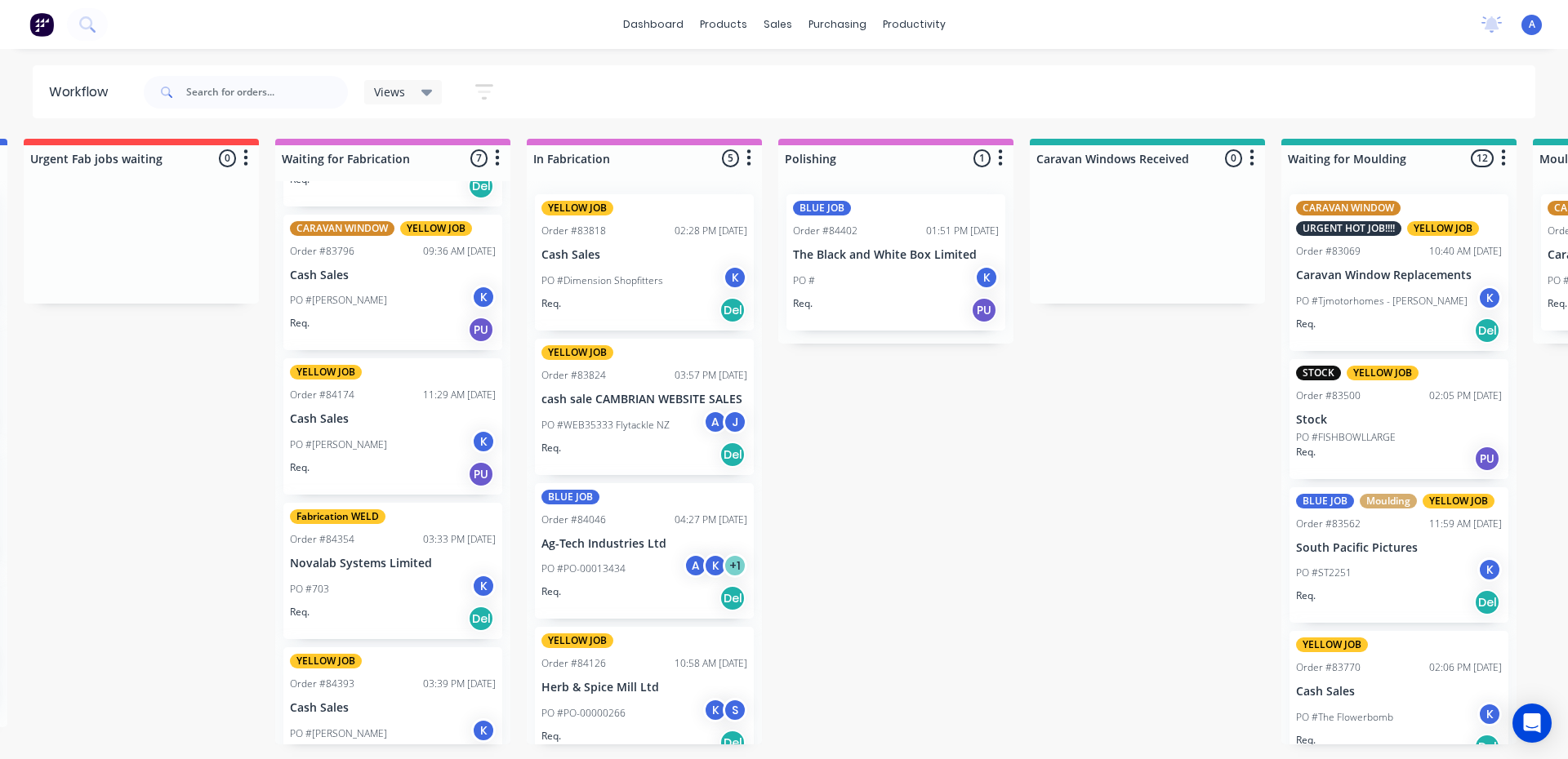
click at [416, 95] on div "Views" at bounding box center [402, 92] width 59 height 15
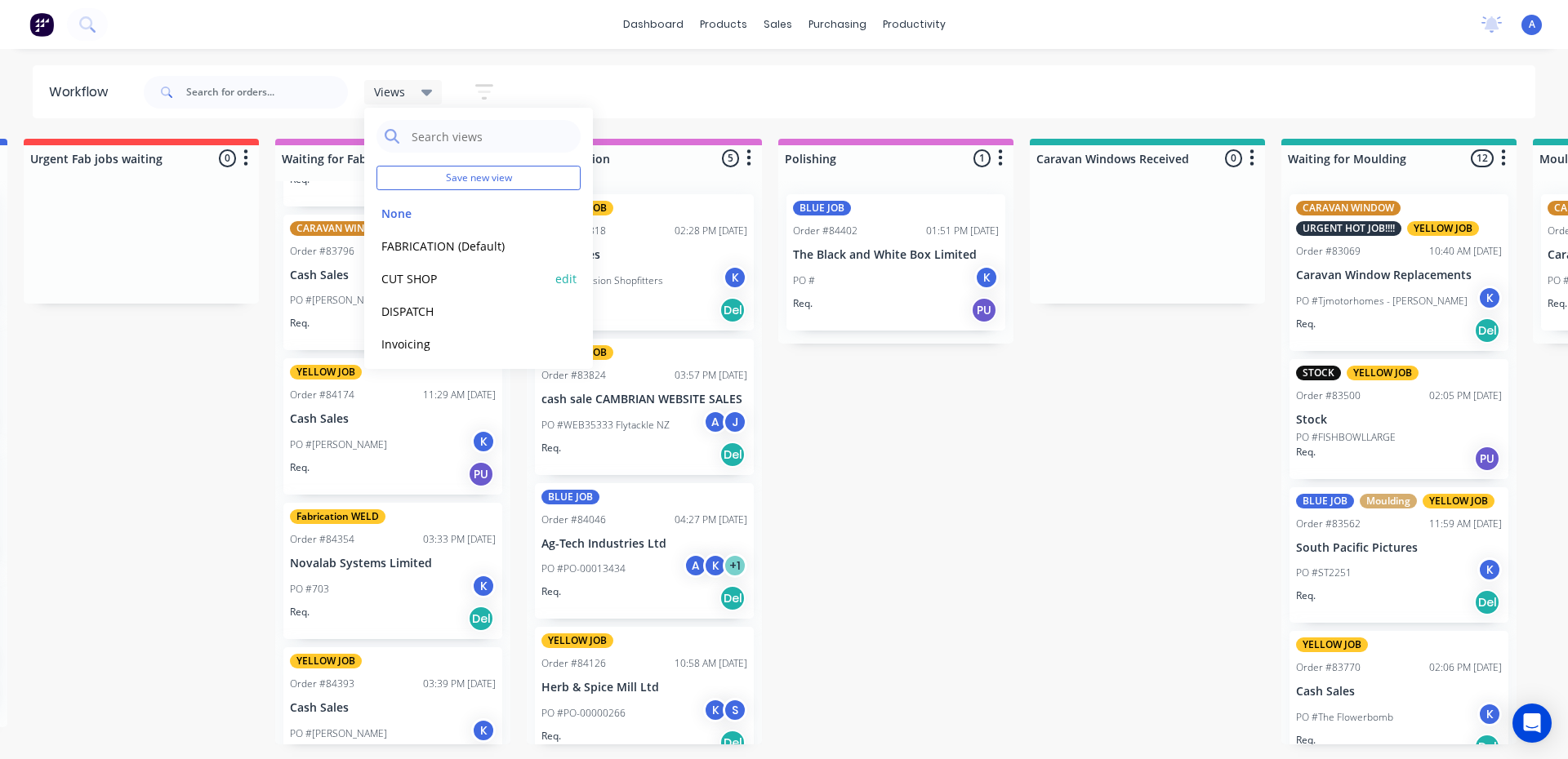
click at [448, 285] on button "CUT SHOP" at bounding box center [463, 279] width 174 height 19
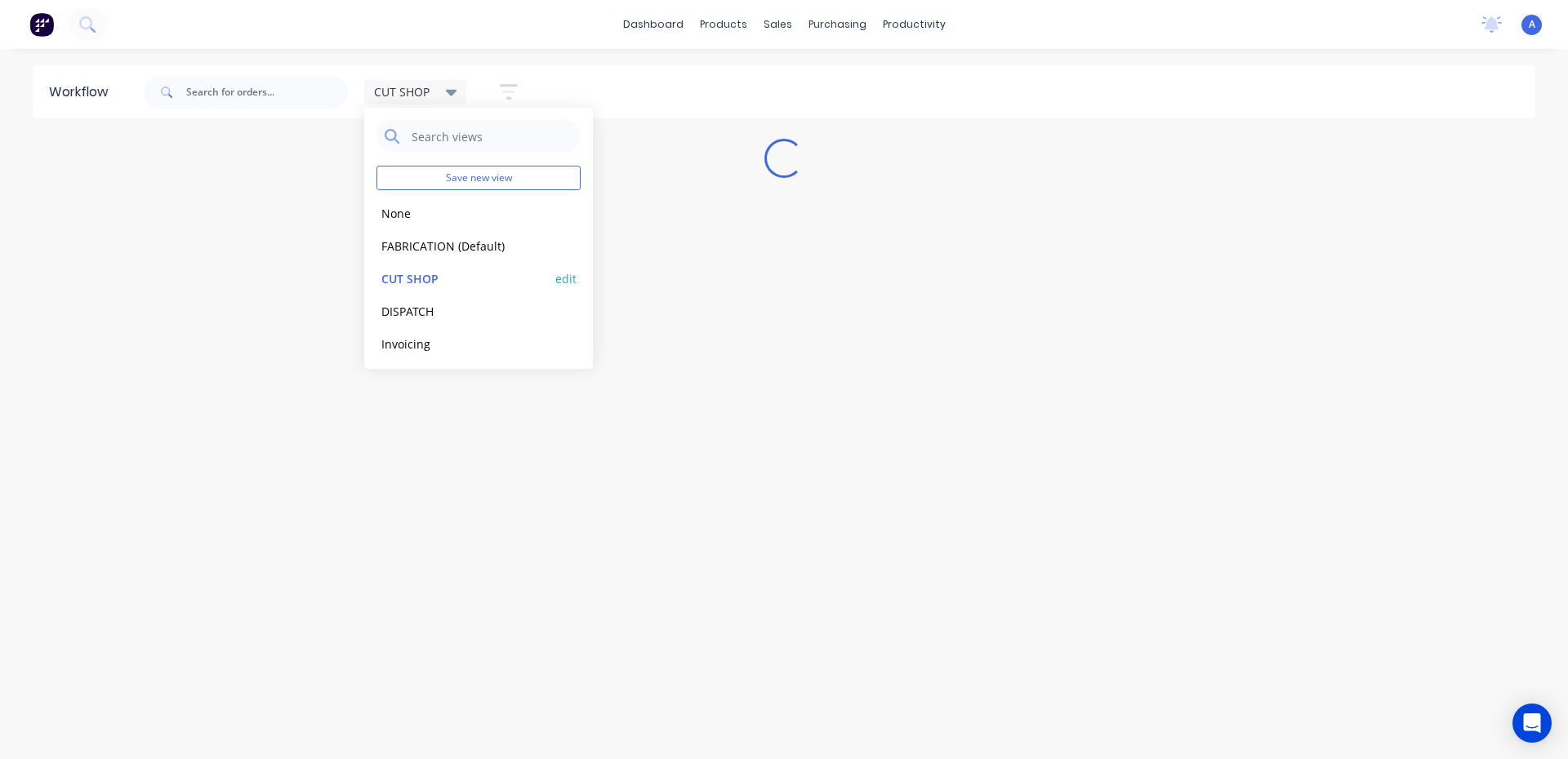
scroll to position [0, 0]
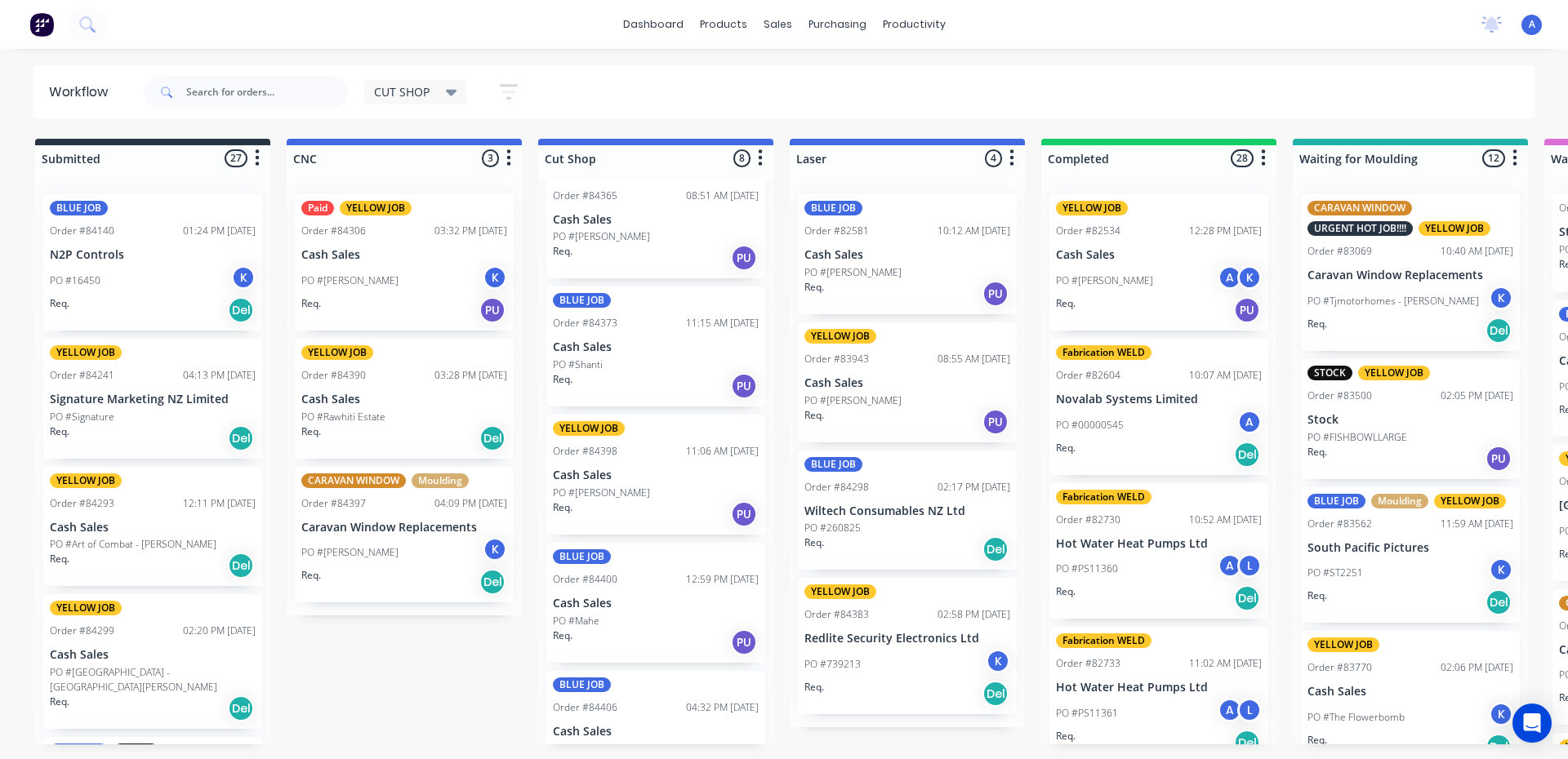
scroll to position [461, 0]
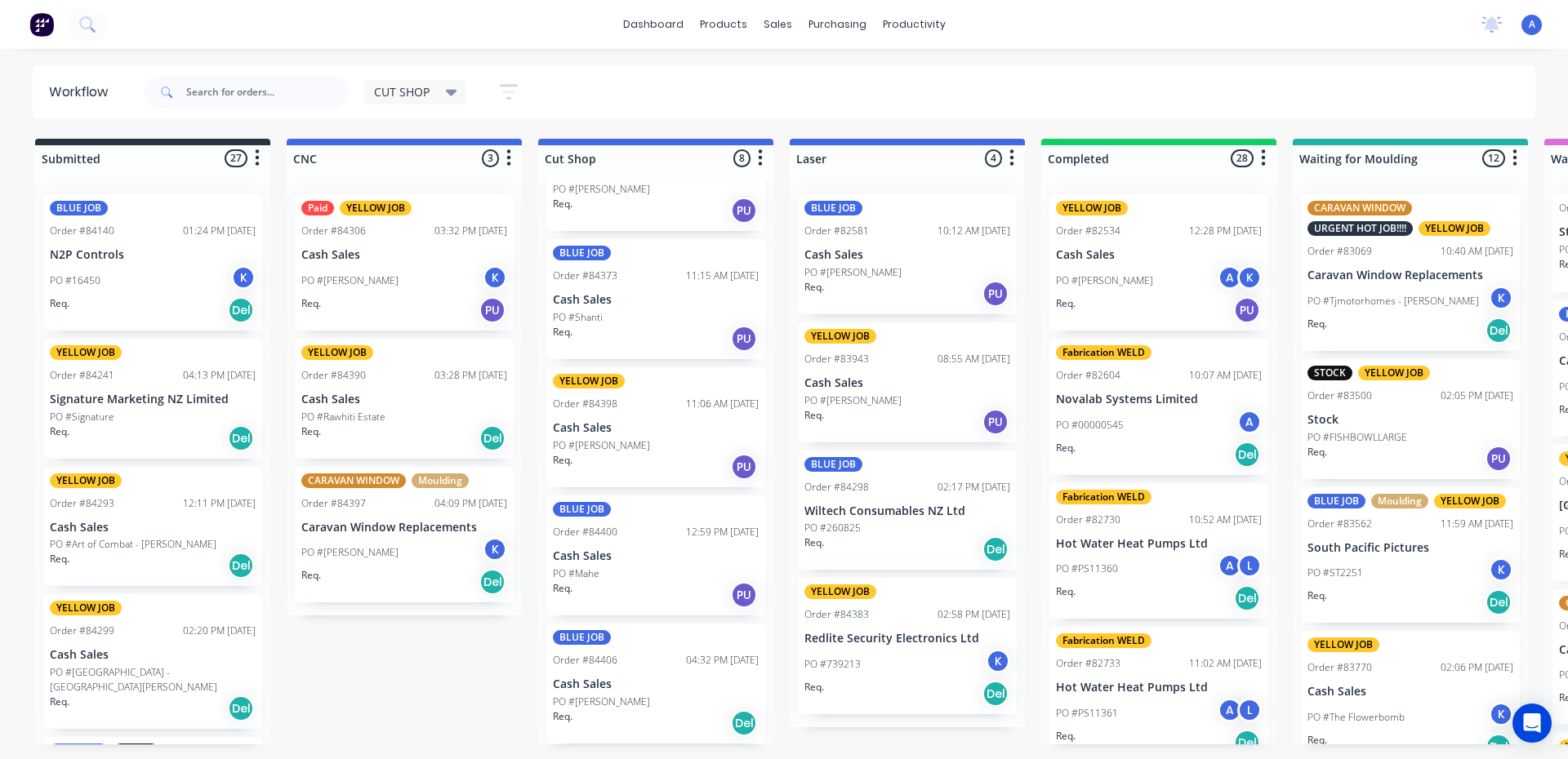
click at [681, 600] on div "Req. PU" at bounding box center [655, 595] width 205 height 28
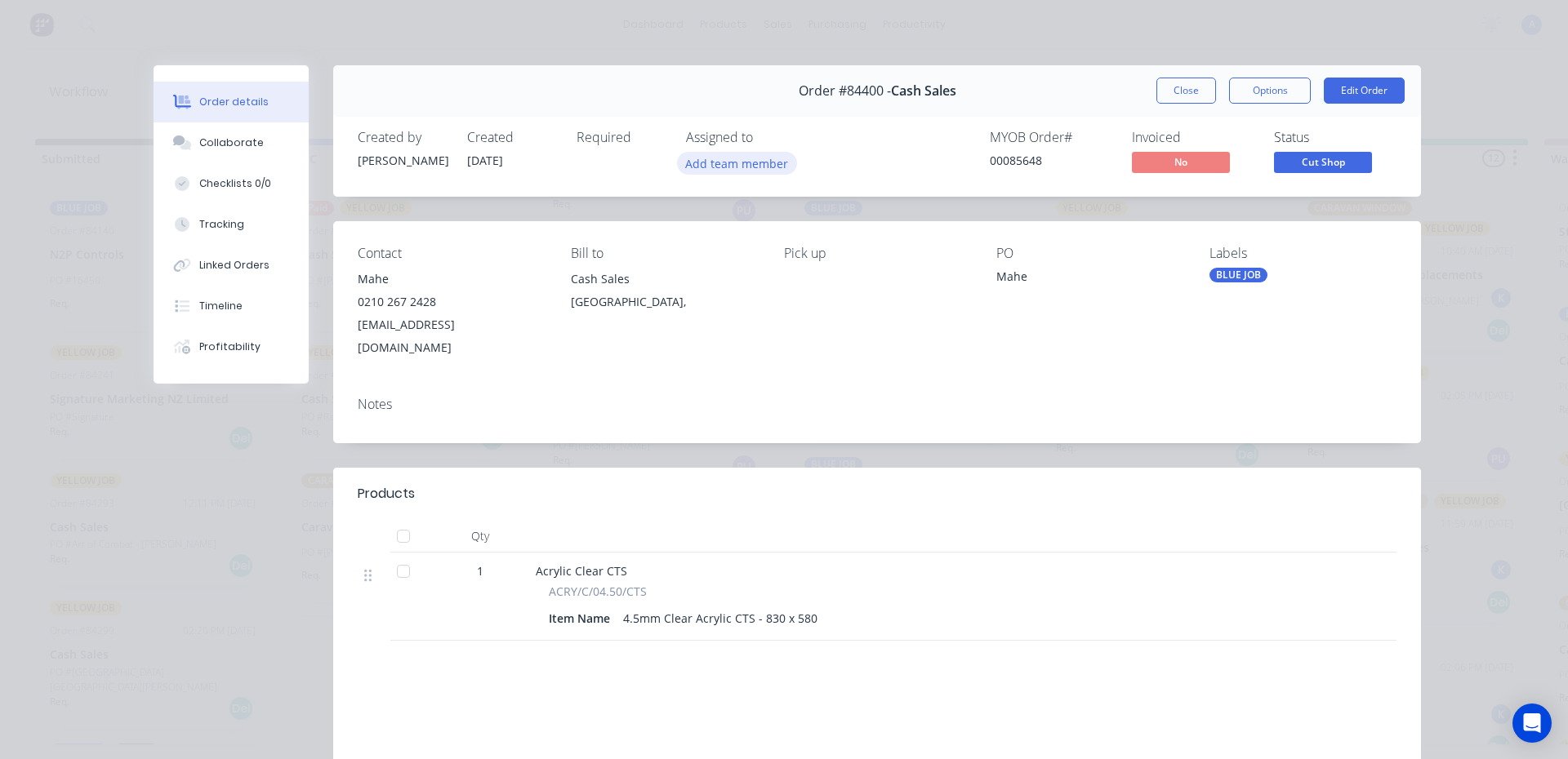
click at [736, 164] on button "Add team member" at bounding box center [736, 163] width 120 height 22
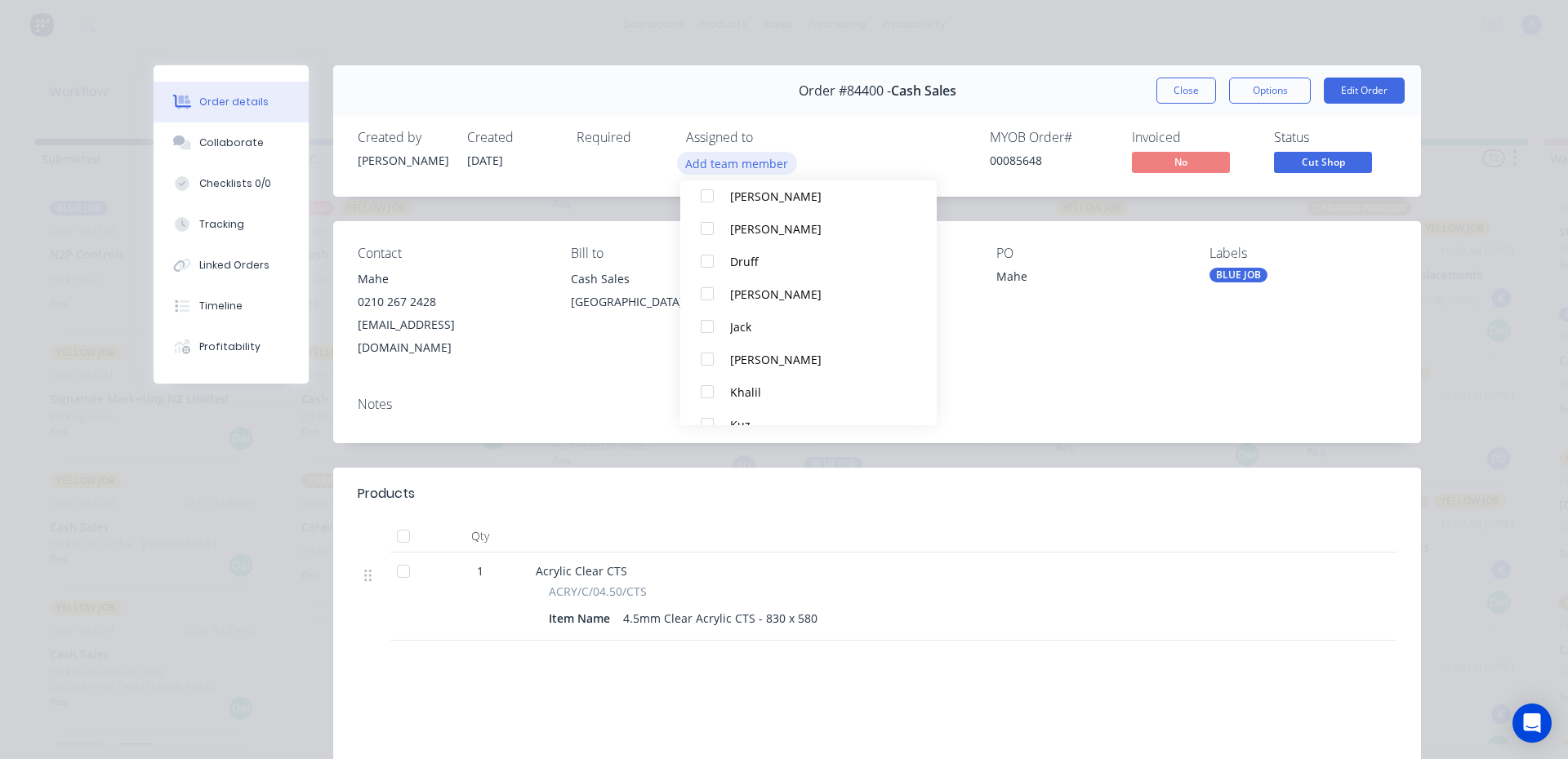
scroll to position [102, 0]
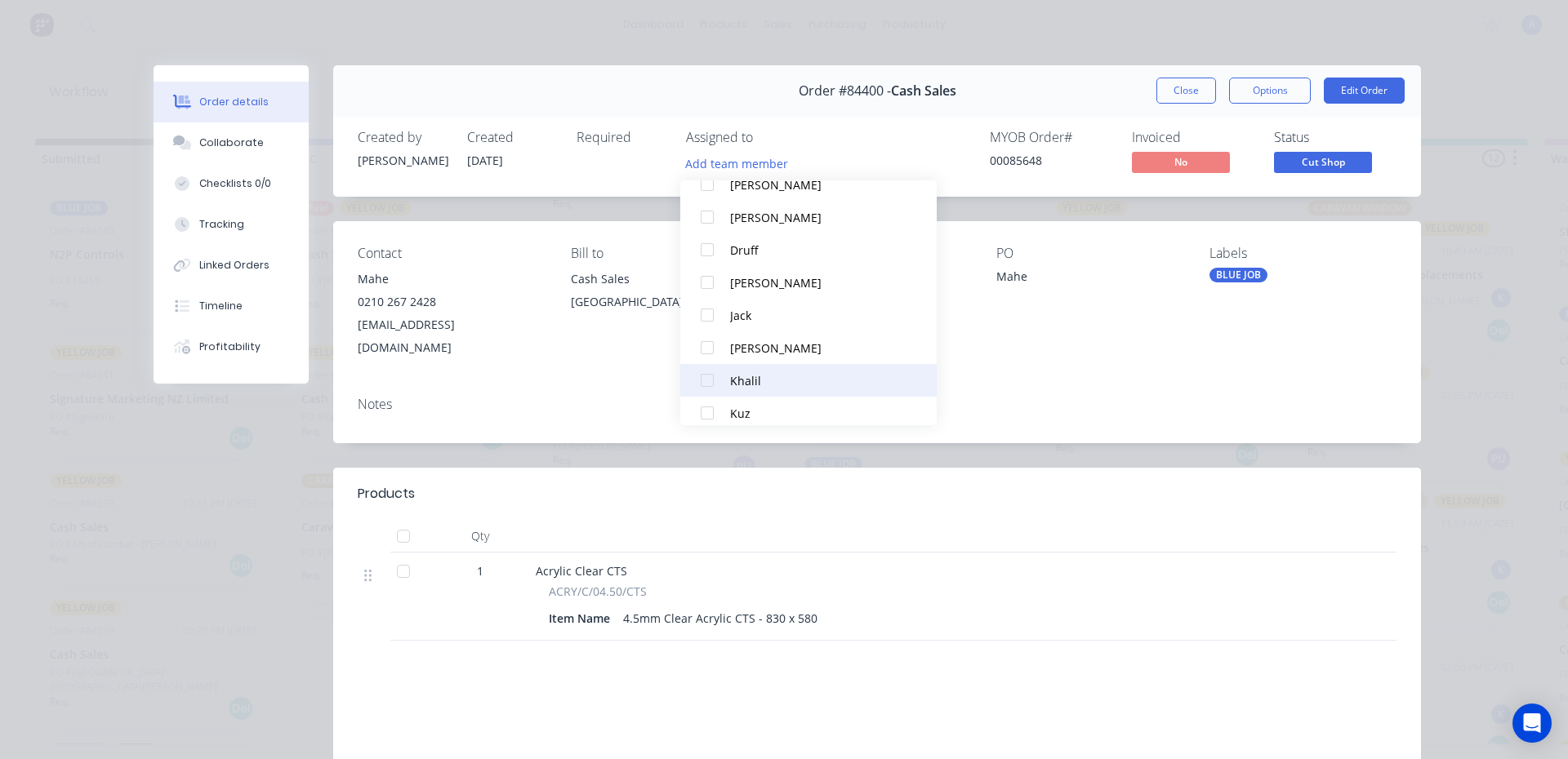
click at [776, 394] on button "Khalil" at bounding box center [809, 380] width 257 height 33
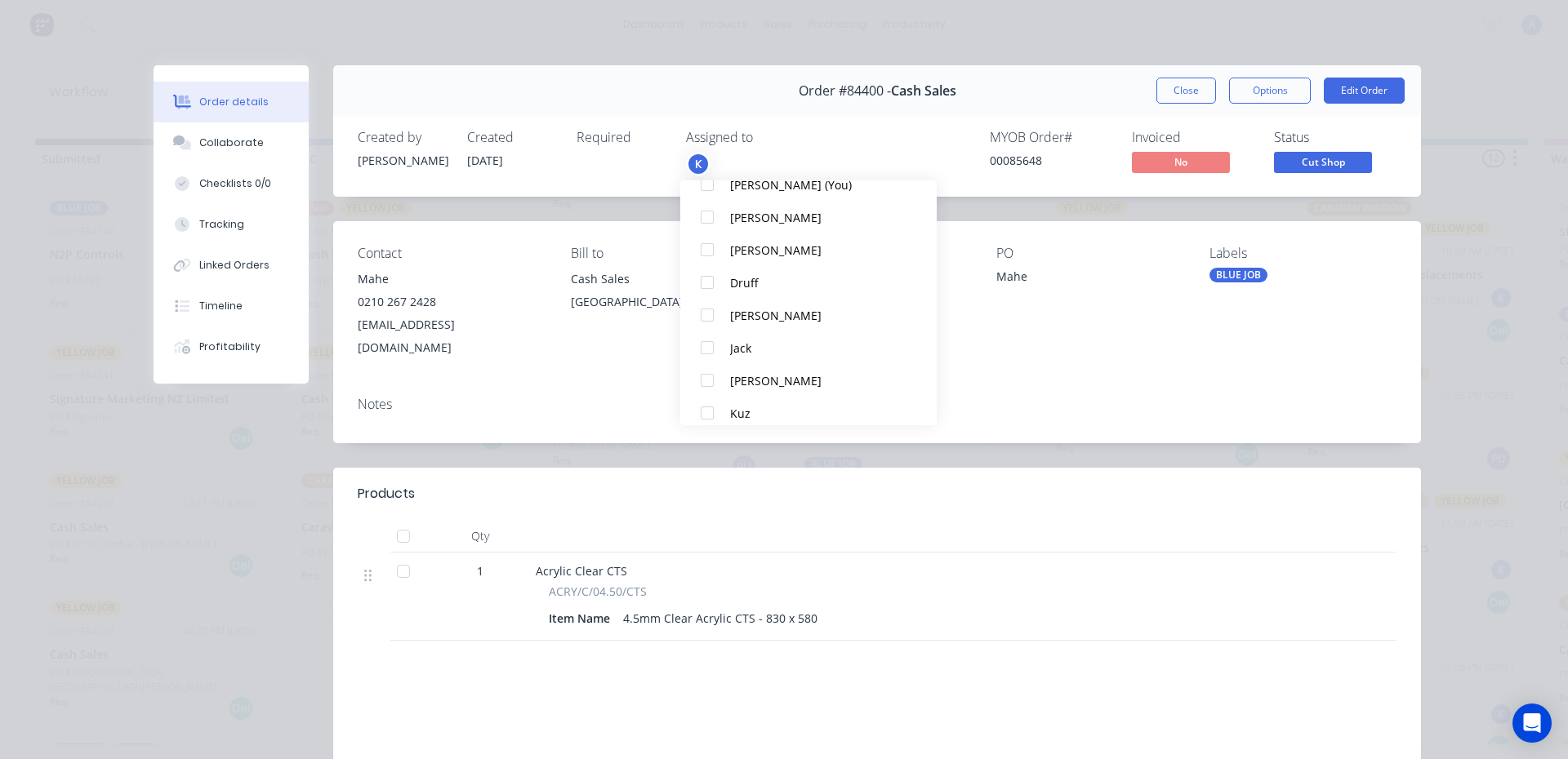
scroll to position [0, 0]
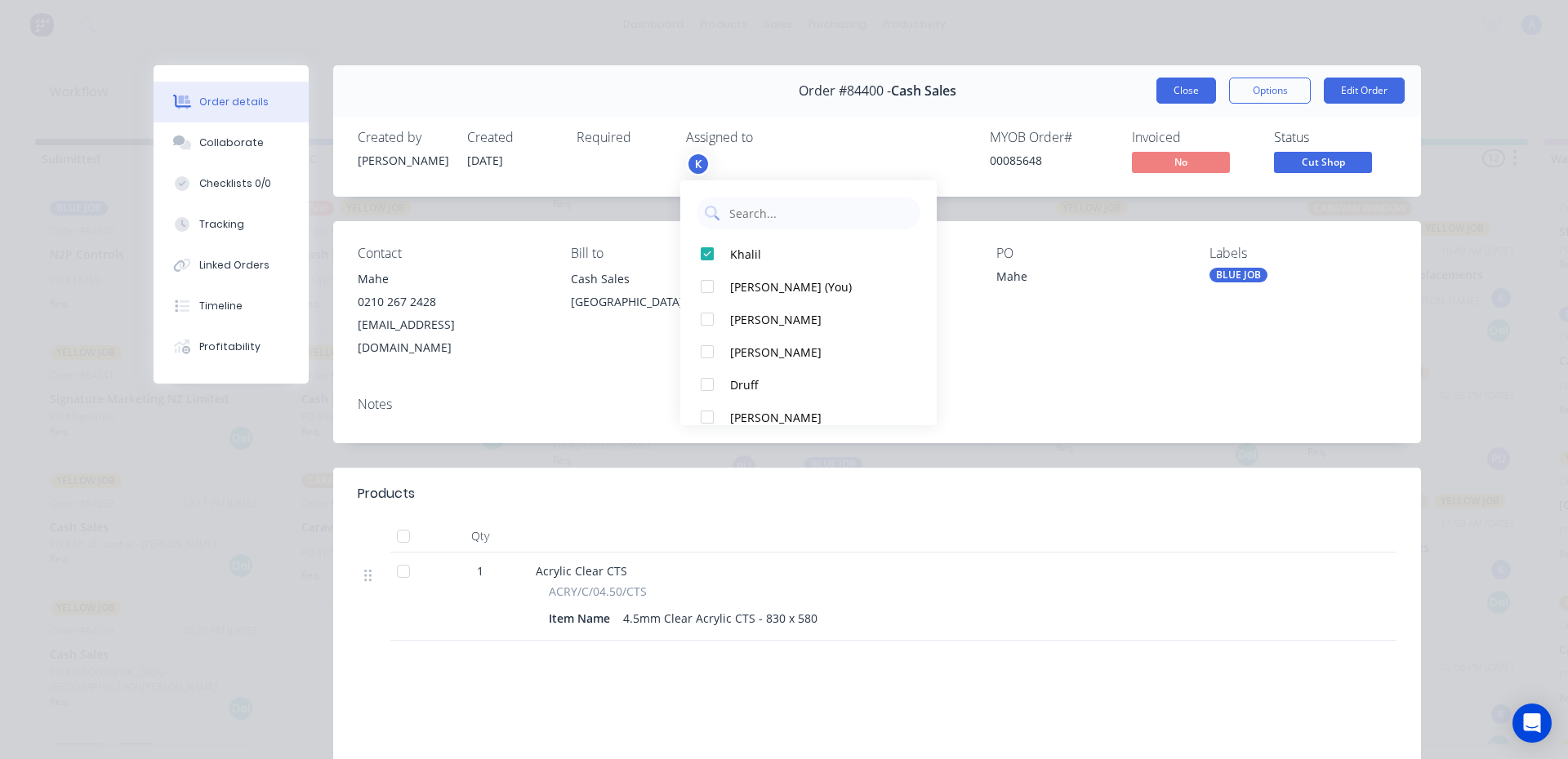
click at [1189, 98] on button "Close" at bounding box center [1186, 90] width 59 height 26
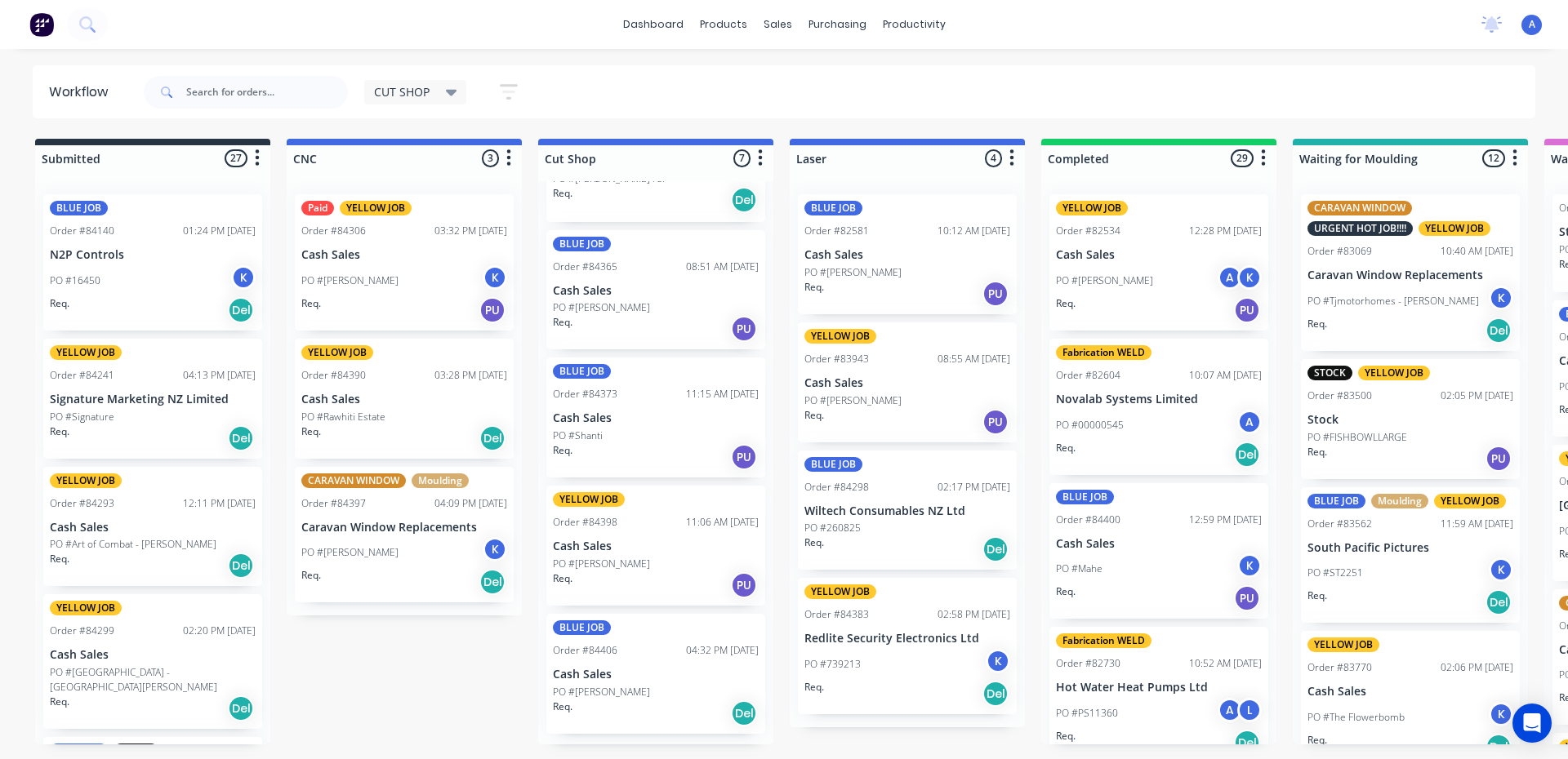
scroll to position [333, 0]
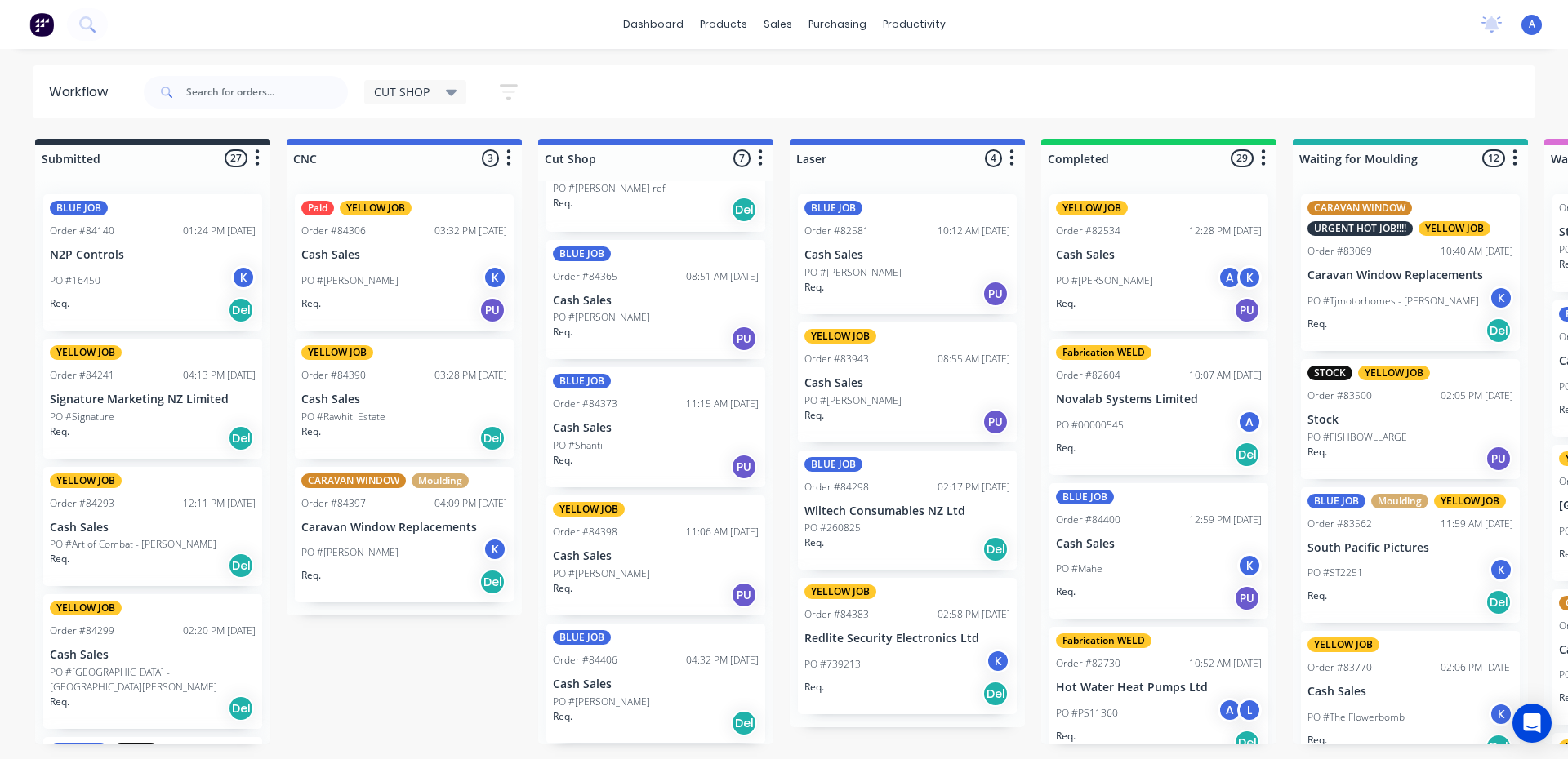
click at [641, 726] on div "Req. Del" at bounding box center [655, 723] width 205 height 28
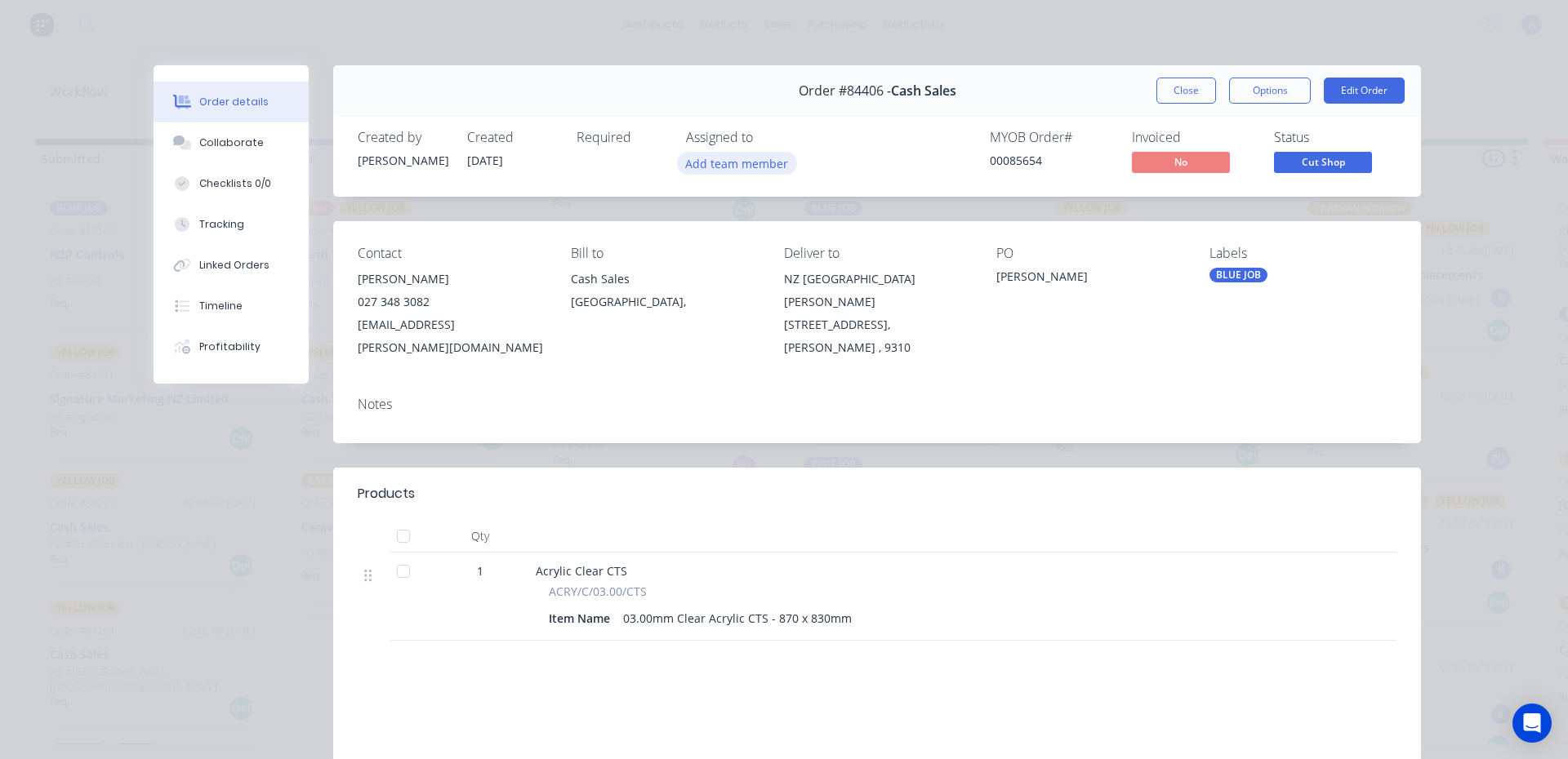
click at [747, 167] on button "Add team member" at bounding box center [736, 163] width 120 height 22
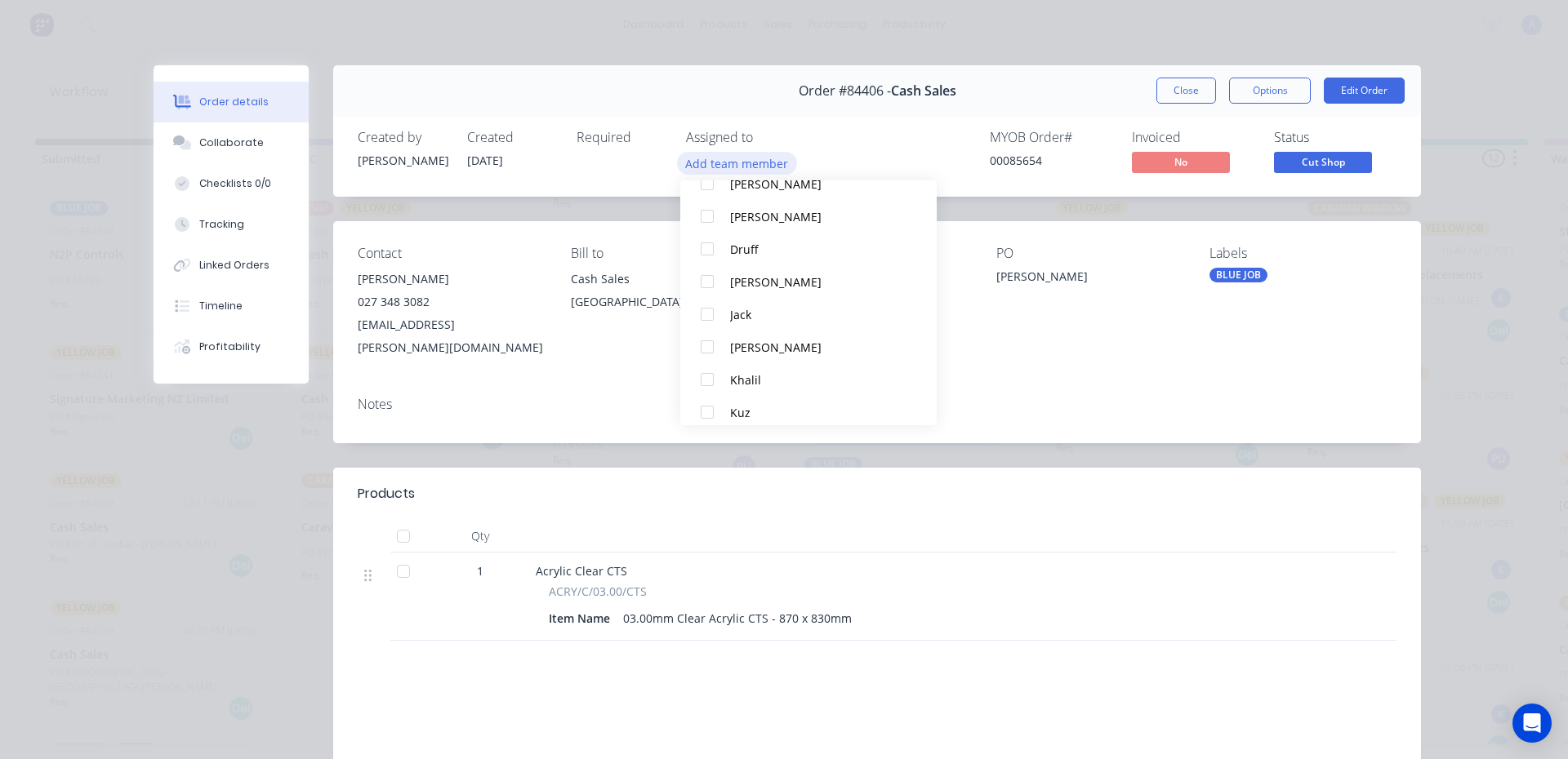
scroll to position [118, 0]
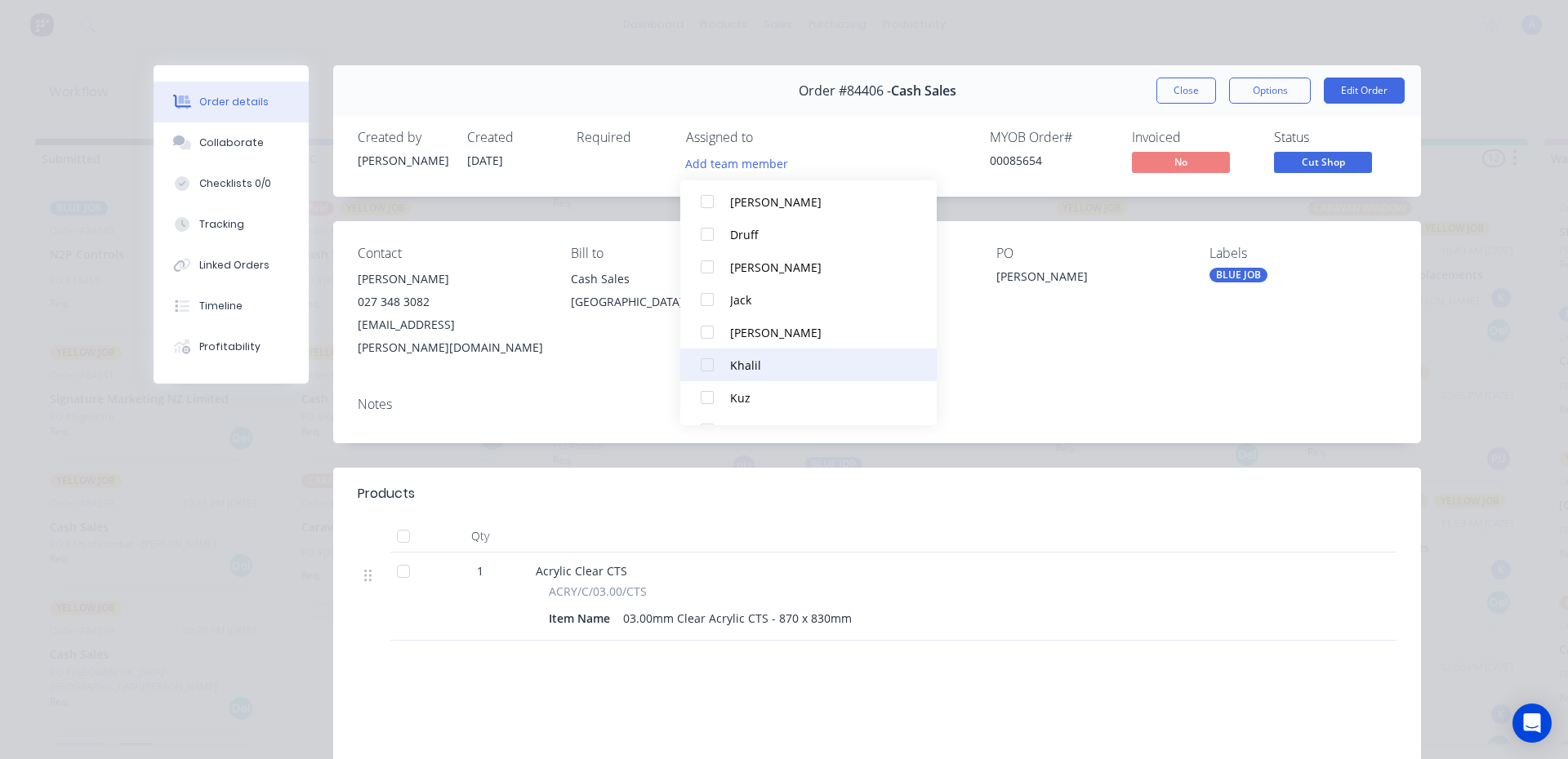
click at [773, 377] on button "Khalil" at bounding box center [809, 364] width 257 height 33
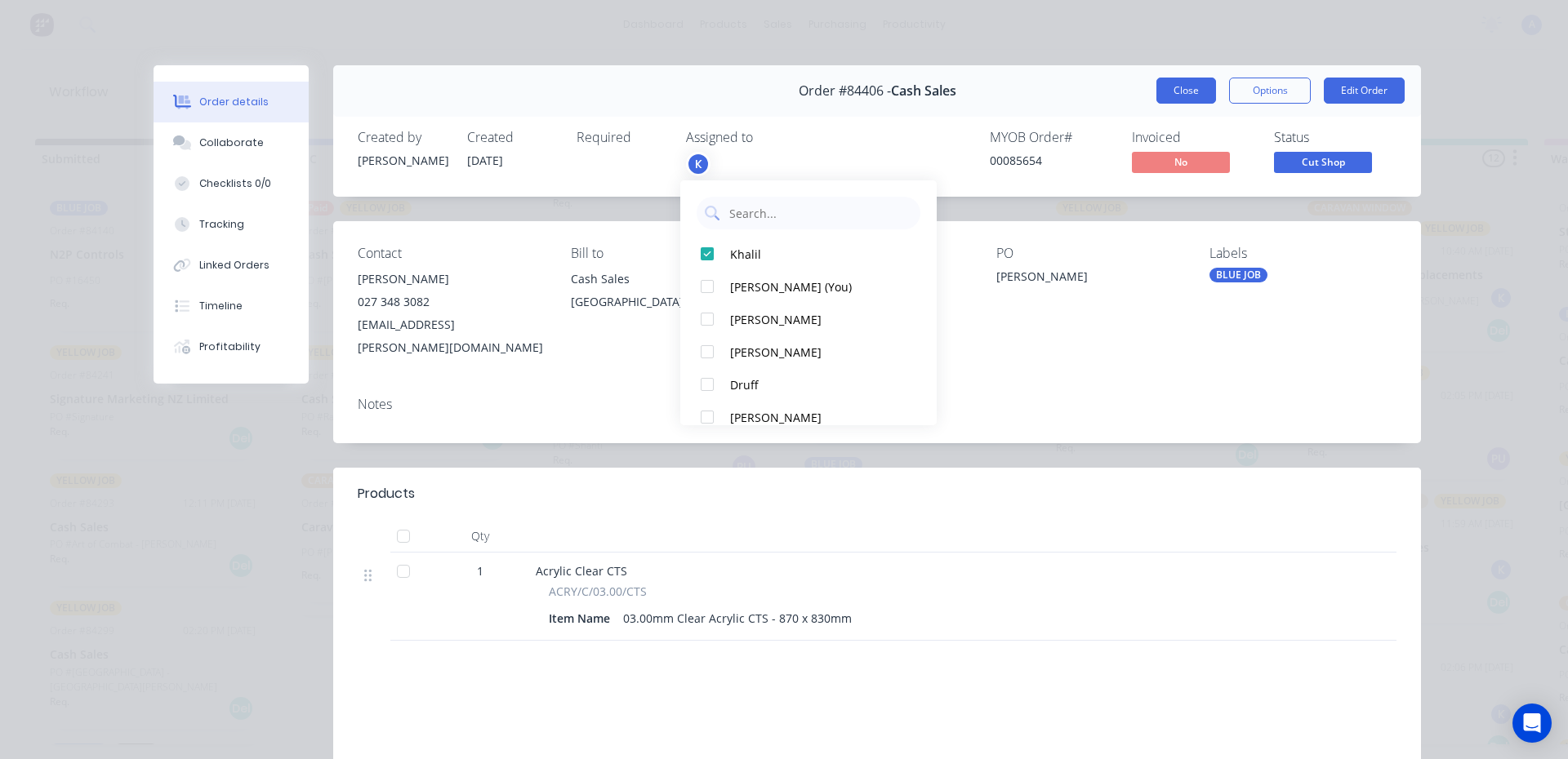
click at [1186, 98] on button "Close" at bounding box center [1186, 90] width 59 height 26
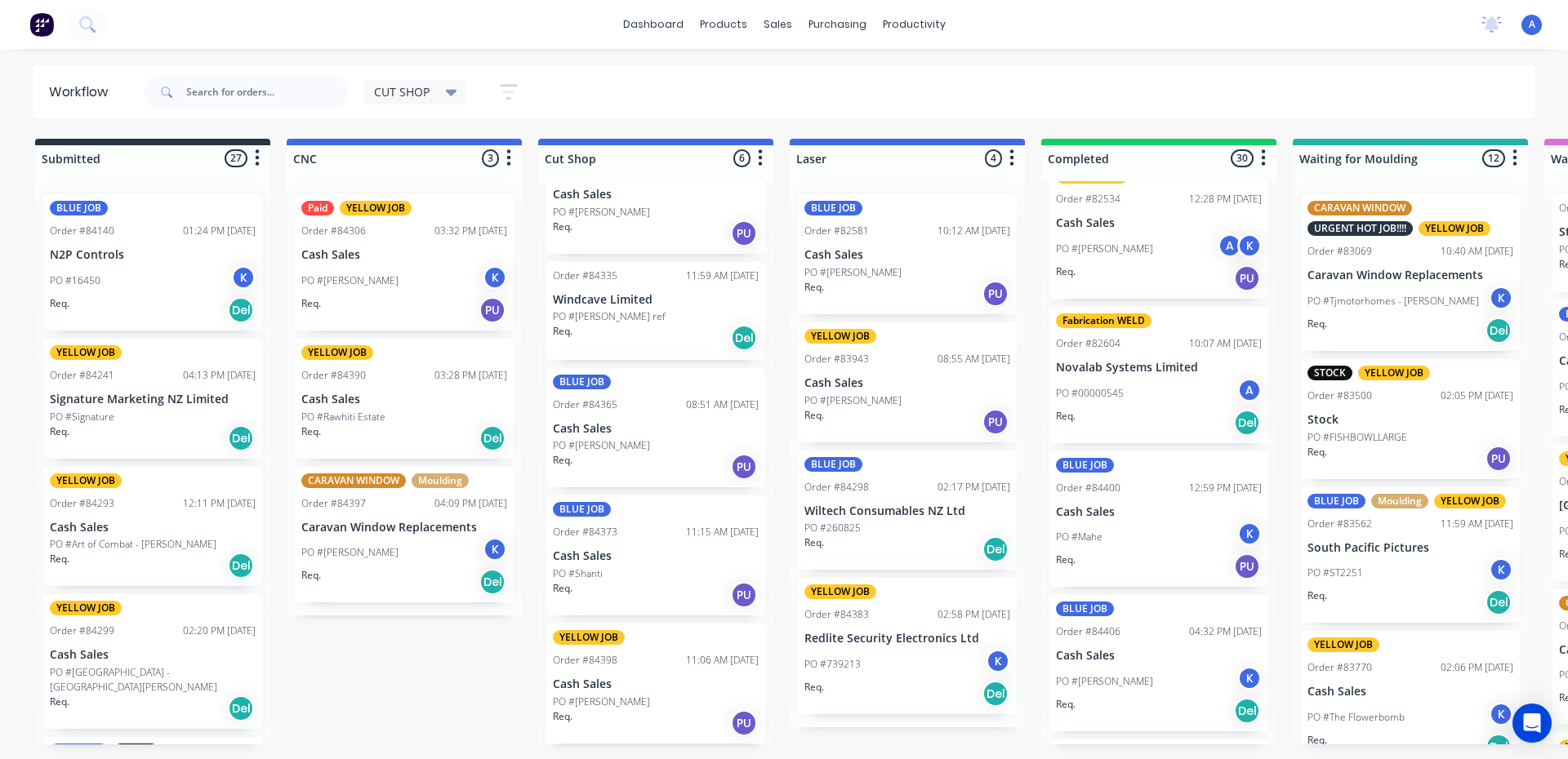
click at [452, 92] on icon at bounding box center [452, 93] width 11 height 7
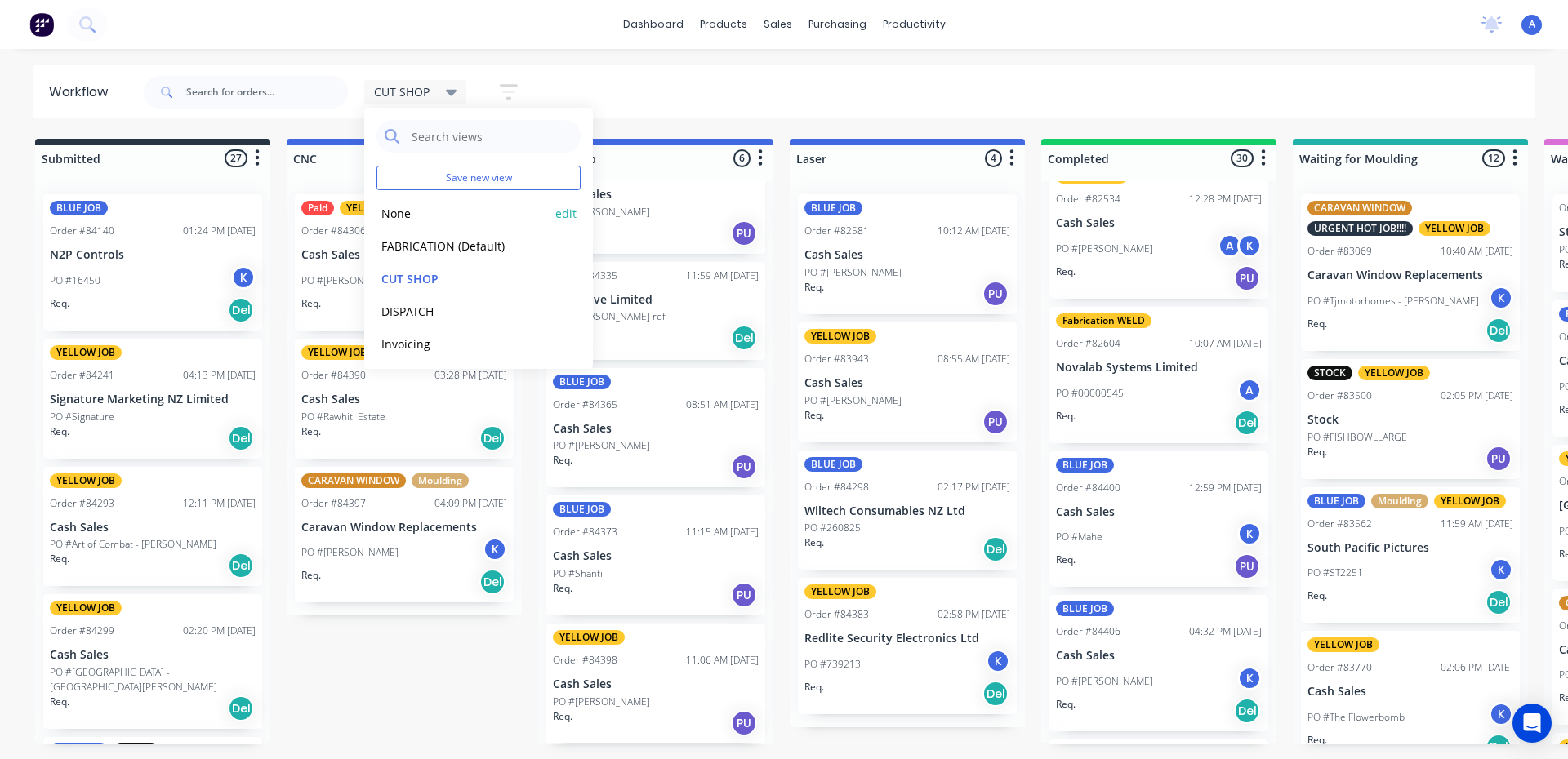
click at [404, 211] on button "None" at bounding box center [463, 214] width 174 height 19
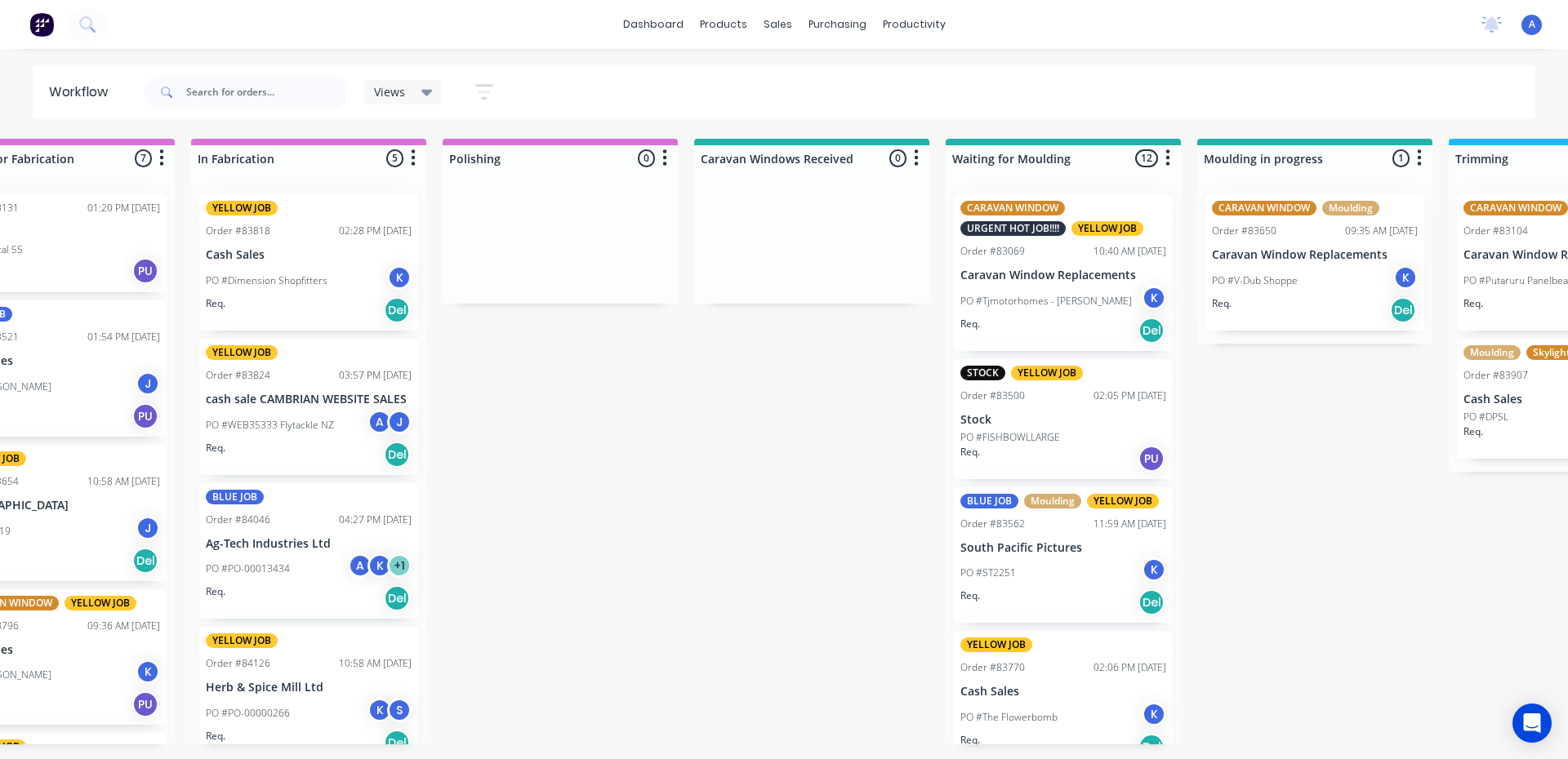
scroll to position [0, 1871]
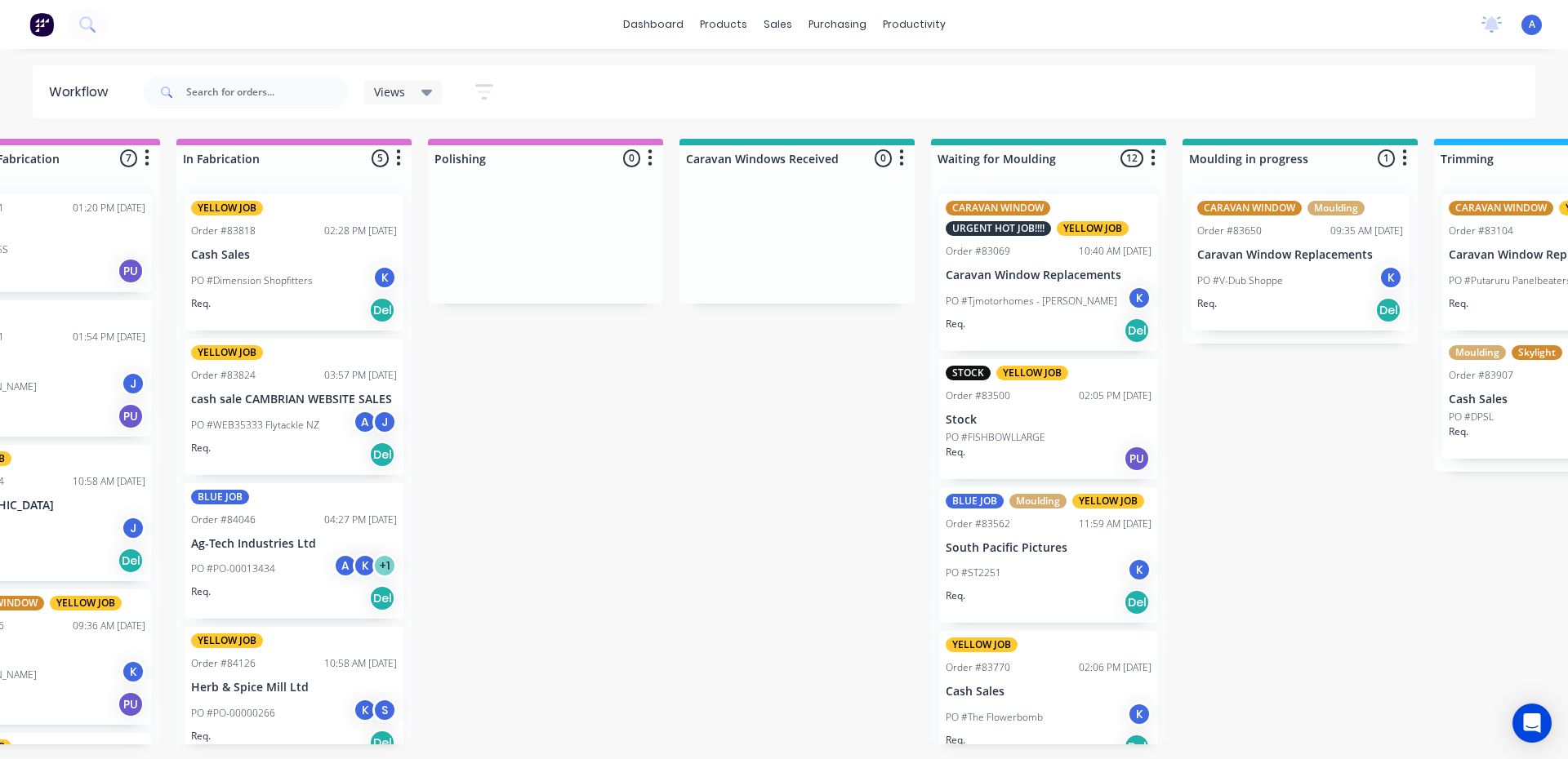
click at [325, 541] on p "Ag-Tech Industries Ltd" at bounding box center [294, 543] width 205 height 14
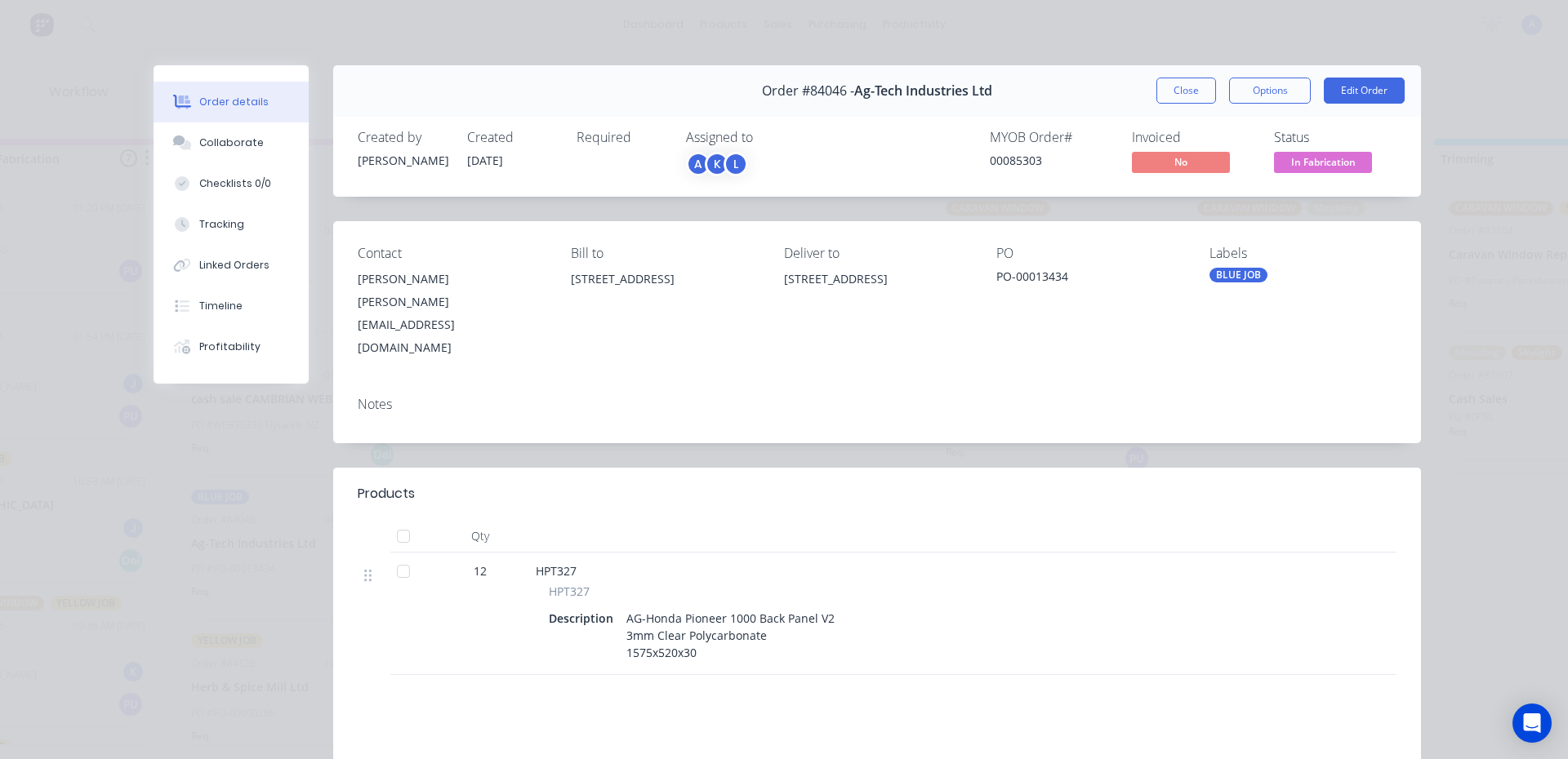
click at [1324, 158] on span "In Fabrication" at bounding box center [1322, 162] width 98 height 20
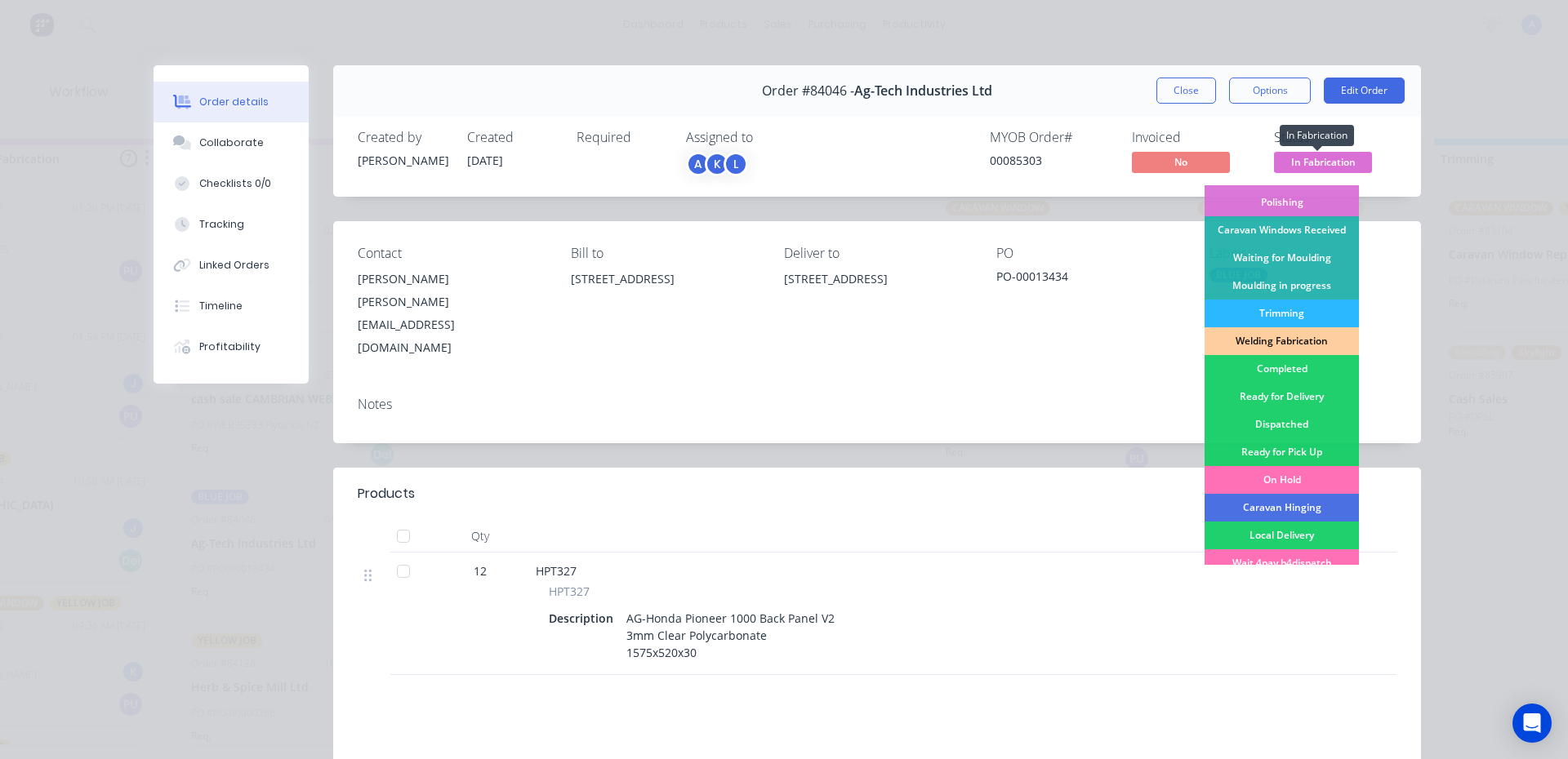
scroll to position [225, 0]
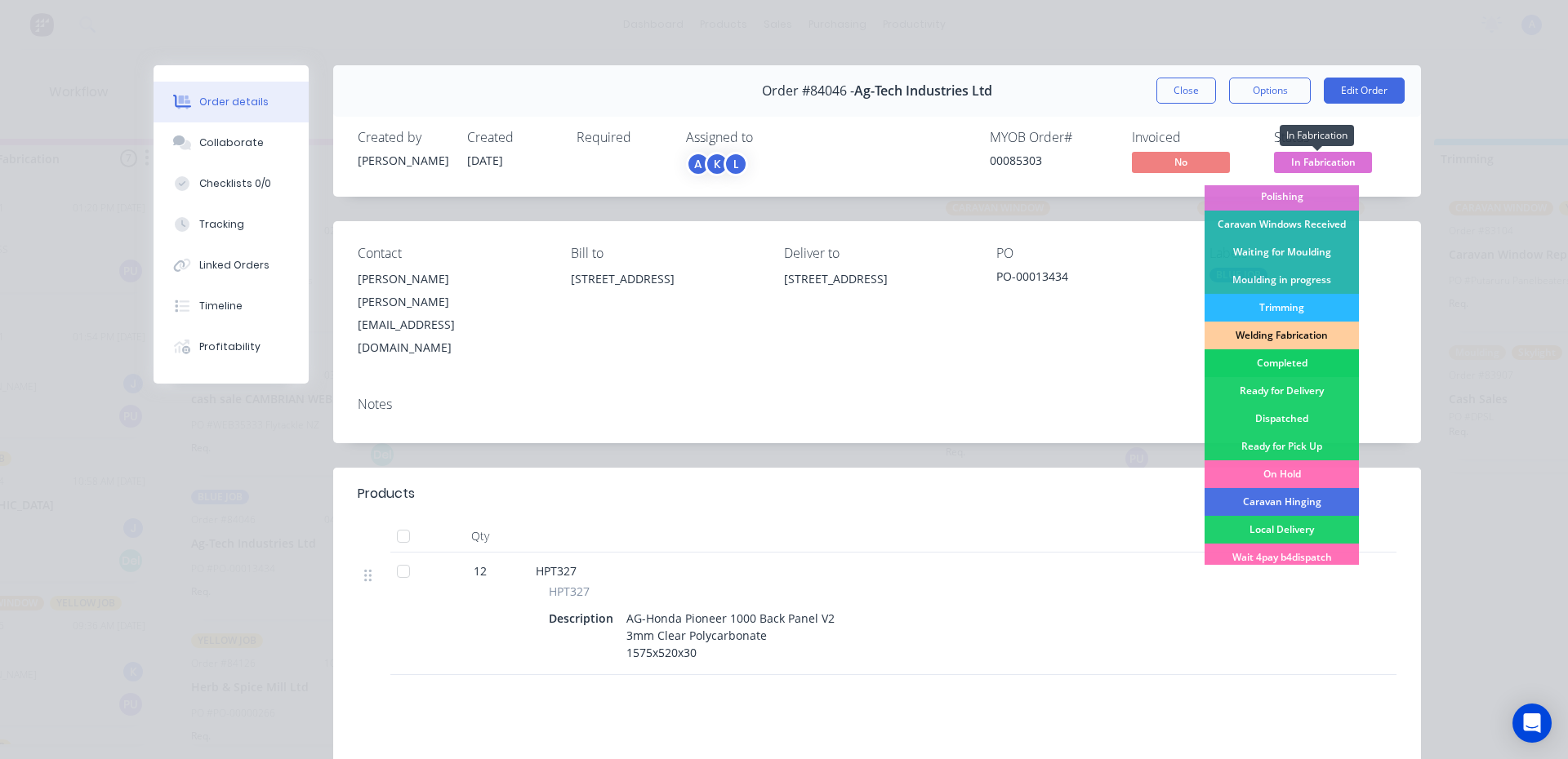
click at [1288, 360] on div "Completed" at bounding box center [1282, 363] width 154 height 28
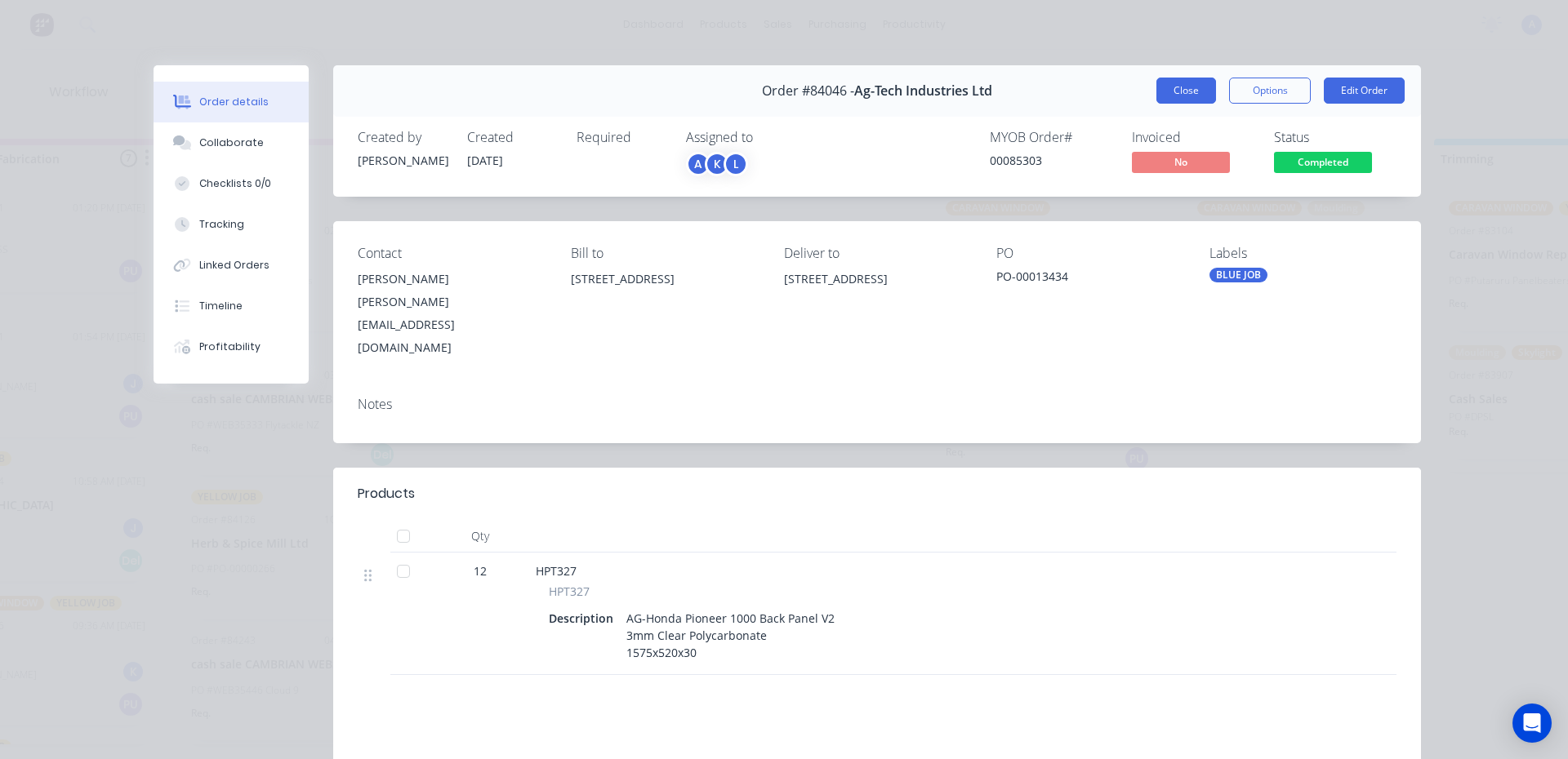
click at [1170, 91] on button "Close" at bounding box center [1186, 90] width 59 height 26
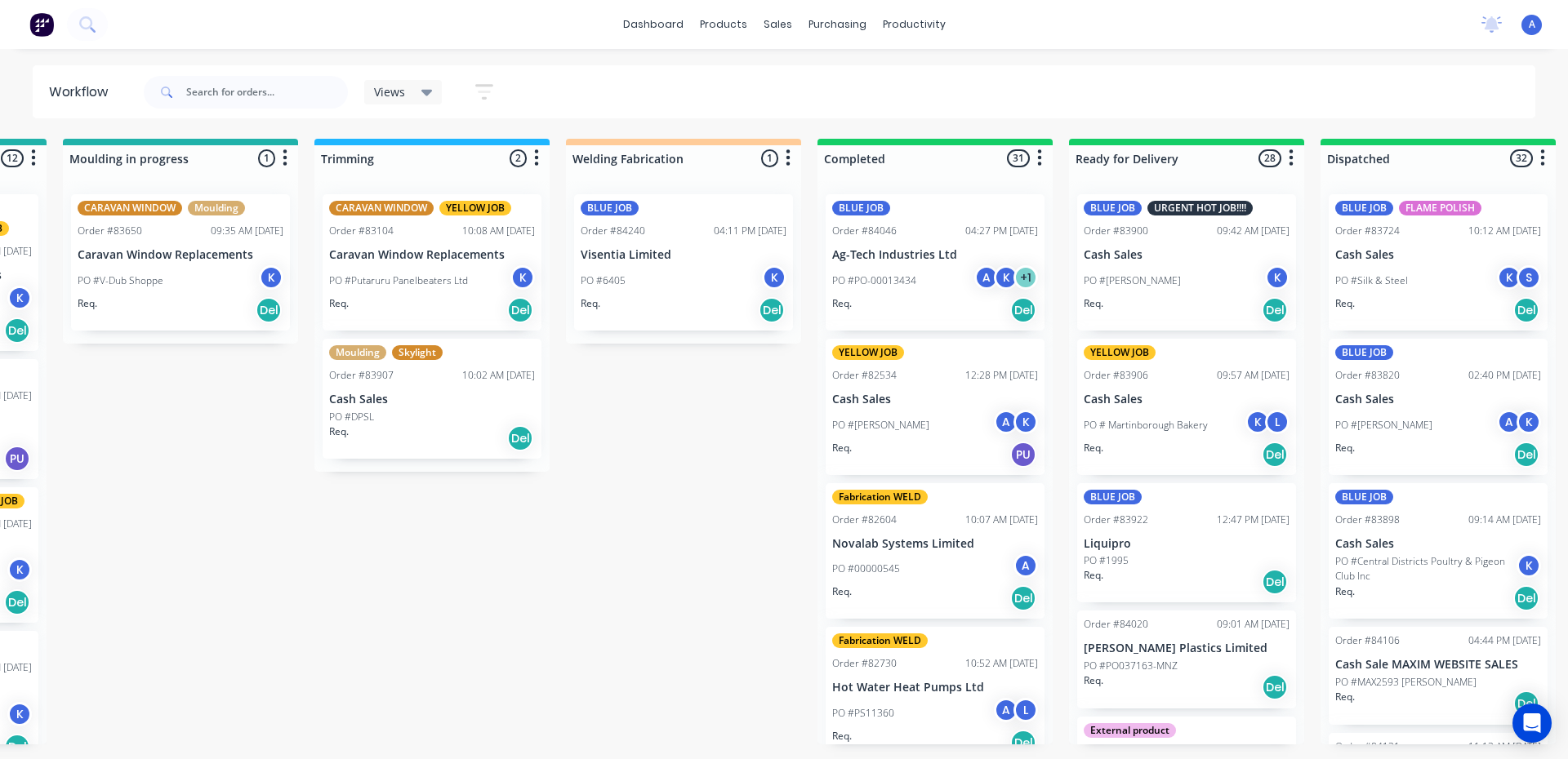
scroll to position [0, 2998]
